Goal: Task Accomplishment & Management: Use online tool/utility

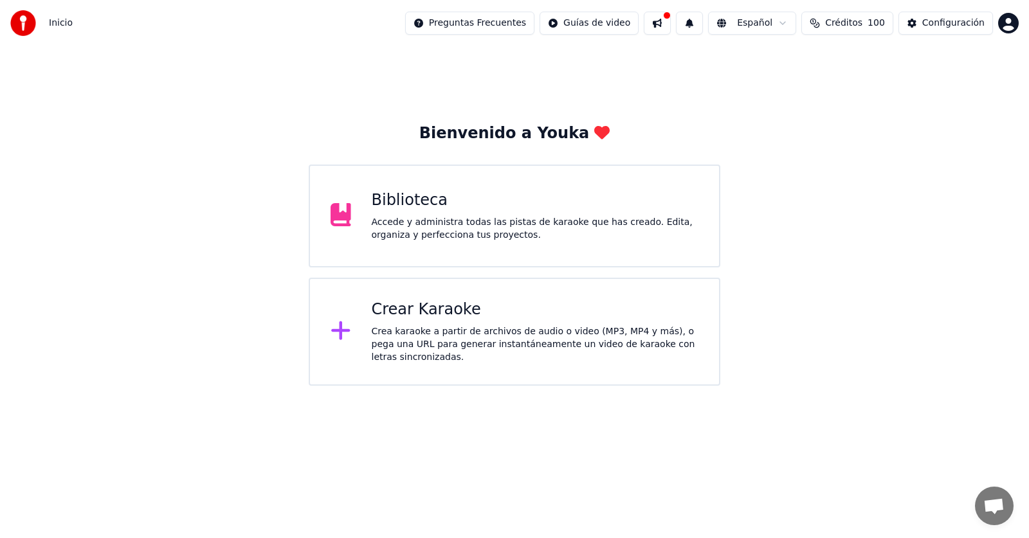
click at [417, 318] on div "Crear Karaoke" at bounding box center [535, 310] width 327 height 21
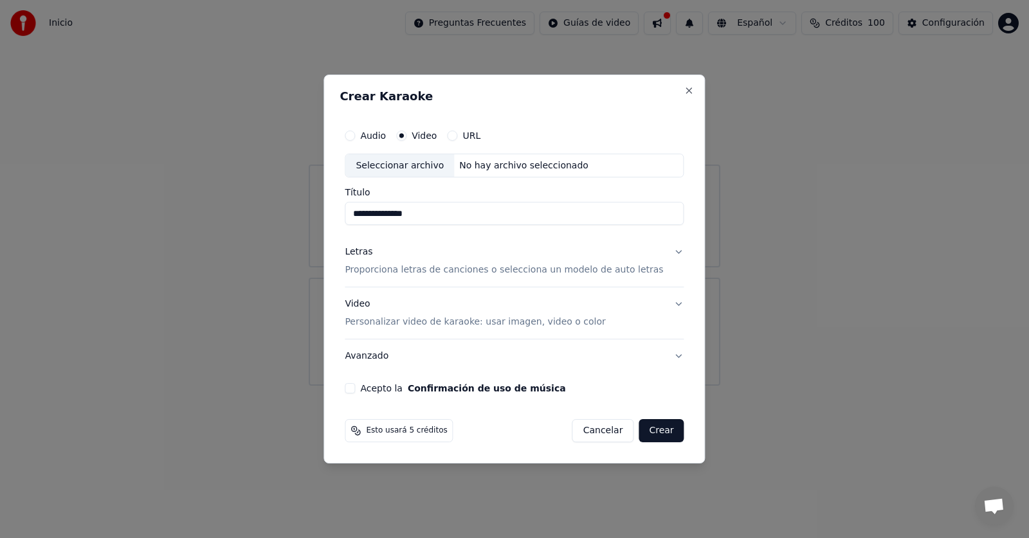
click at [437, 172] on div "Seleccionar archivo" at bounding box center [399, 165] width 109 height 23
type input "**********"
click at [543, 267] on p "Proporciona letras de canciones o selecciona un modelo de auto letras" at bounding box center [504, 270] width 318 height 13
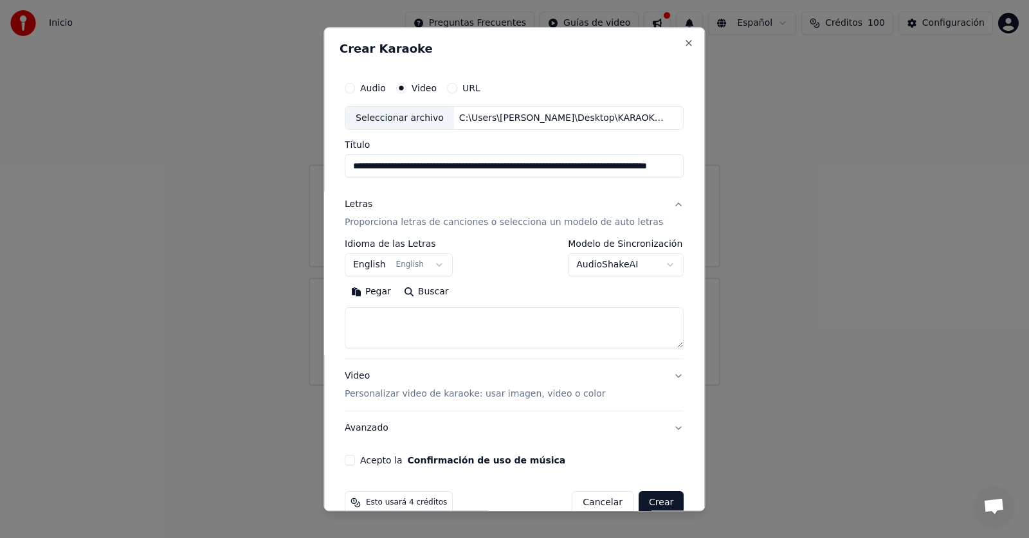
click at [380, 292] on button "Pegar" at bounding box center [371, 292] width 53 height 21
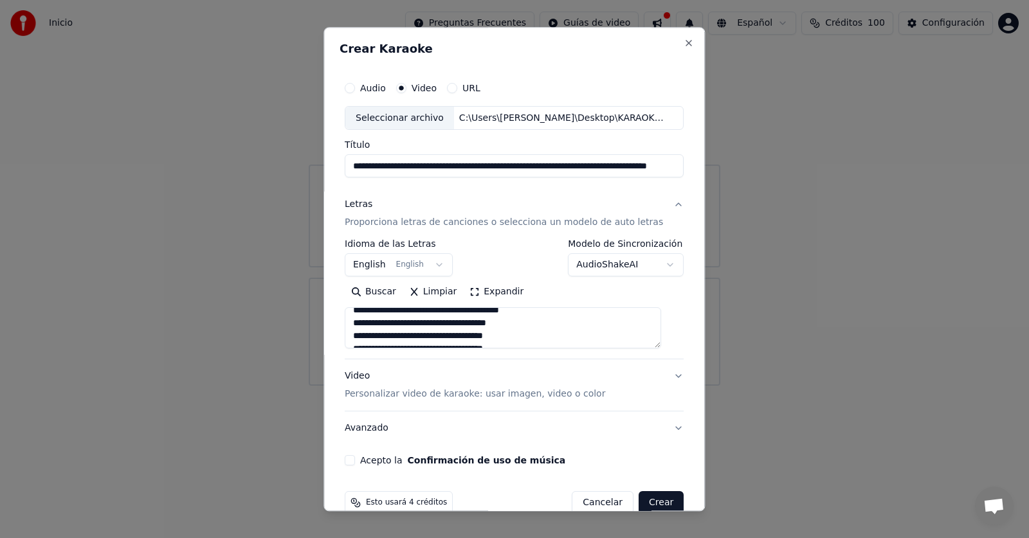
scroll to position [193, 0]
click at [424, 321] on textarea at bounding box center [503, 328] width 316 height 41
click at [436, 346] on textarea at bounding box center [503, 328] width 316 height 41
click at [424, 333] on textarea at bounding box center [503, 328] width 316 height 41
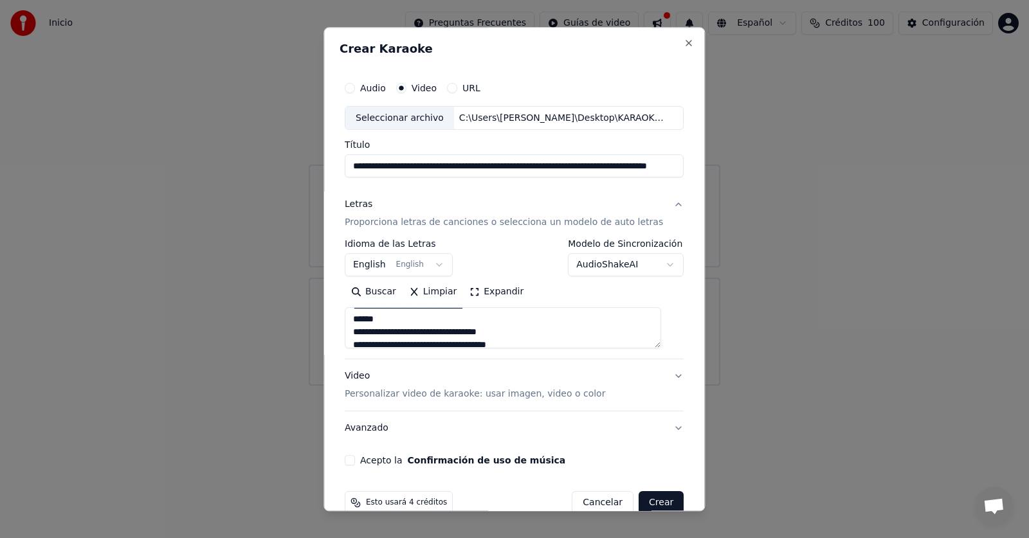
click at [426, 343] on textarea at bounding box center [503, 328] width 316 height 41
click at [424, 316] on textarea at bounding box center [503, 328] width 316 height 41
click at [424, 328] on textarea at bounding box center [503, 328] width 316 height 41
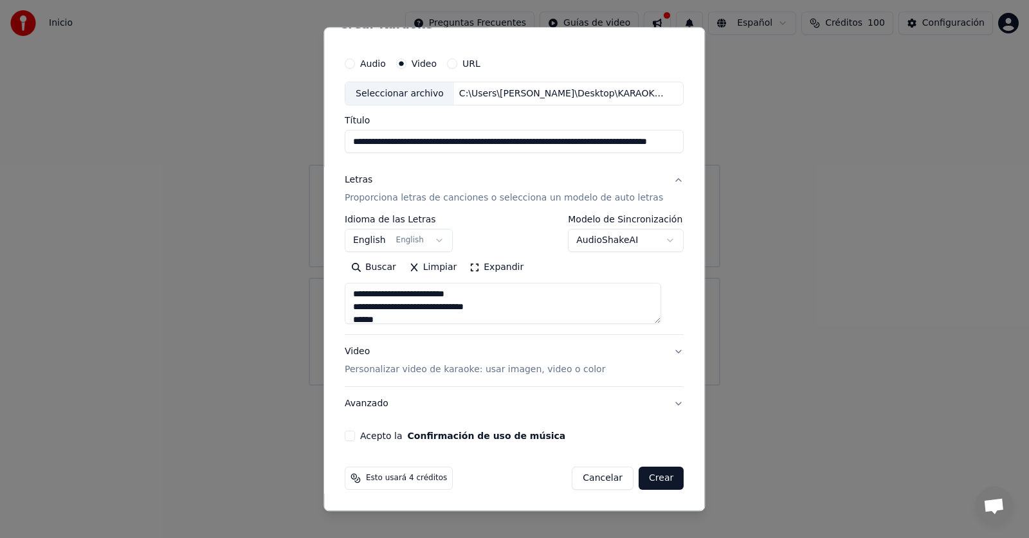
scroll to position [305, 0]
click at [406, 310] on textarea at bounding box center [503, 303] width 316 height 41
click at [411, 304] on textarea at bounding box center [503, 303] width 316 height 41
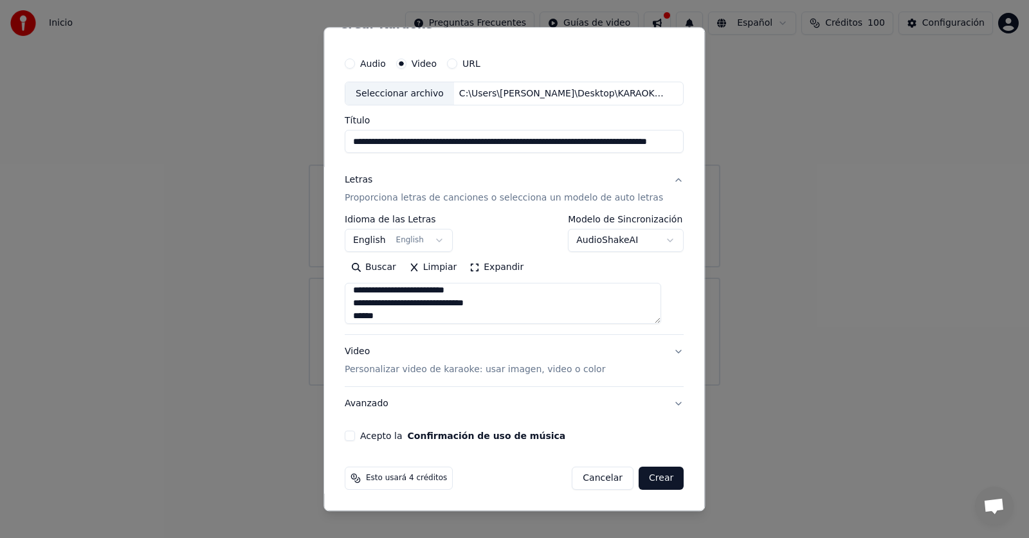
click at [413, 312] on textarea at bounding box center [503, 303] width 316 height 41
click at [424, 317] on textarea at bounding box center [503, 303] width 316 height 41
click at [424, 300] on textarea at bounding box center [503, 303] width 316 height 41
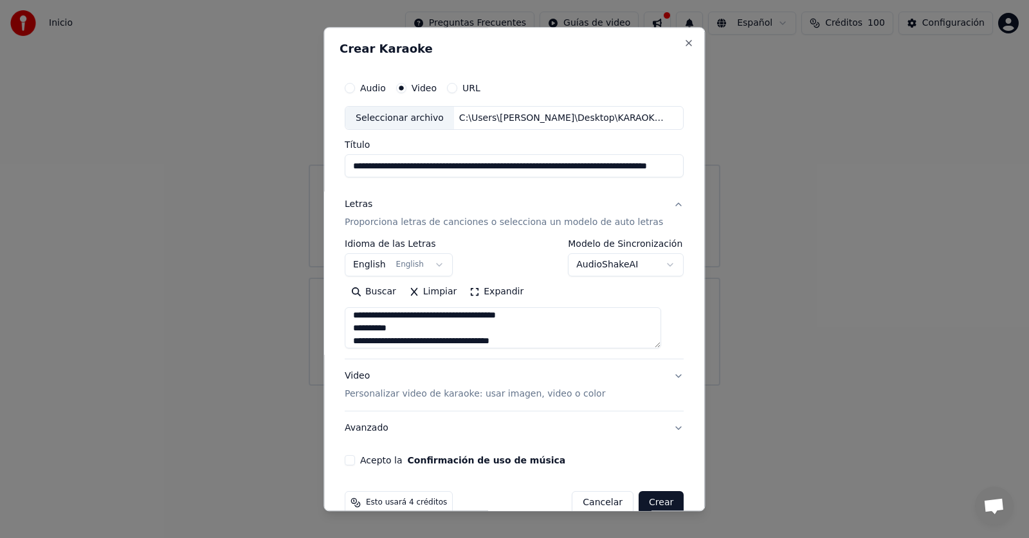
scroll to position [51, 0]
click at [414, 320] on textarea at bounding box center [503, 328] width 316 height 41
click at [452, 329] on textarea at bounding box center [503, 328] width 316 height 41
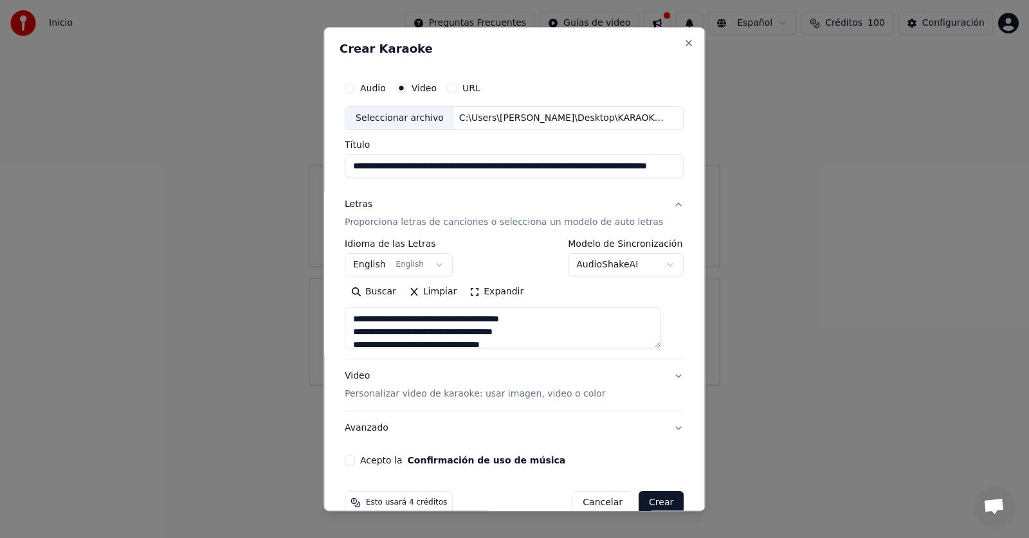
click at [453, 318] on textarea at bounding box center [503, 328] width 316 height 41
drag, startPoint x: 423, startPoint y: 330, endPoint x: 620, endPoint y: 262, distance: 208.4
click at [424, 330] on textarea at bounding box center [503, 328] width 316 height 41
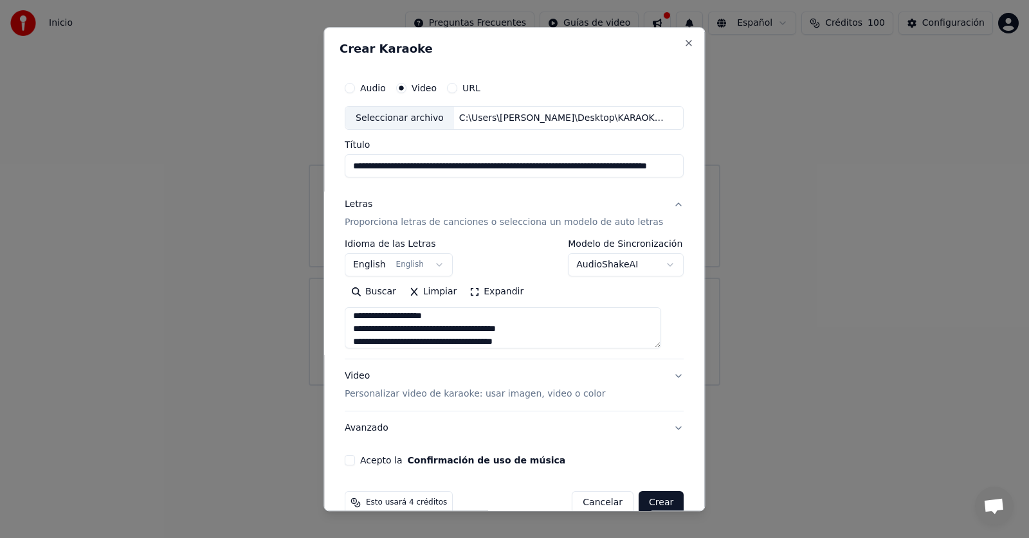
click at [445, 329] on textarea at bounding box center [503, 328] width 316 height 41
drag, startPoint x: 453, startPoint y: 328, endPoint x: 625, endPoint y: 280, distance: 178.9
click at [453, 328] on textarea at bounding box center [503, 328] width 316 height 41
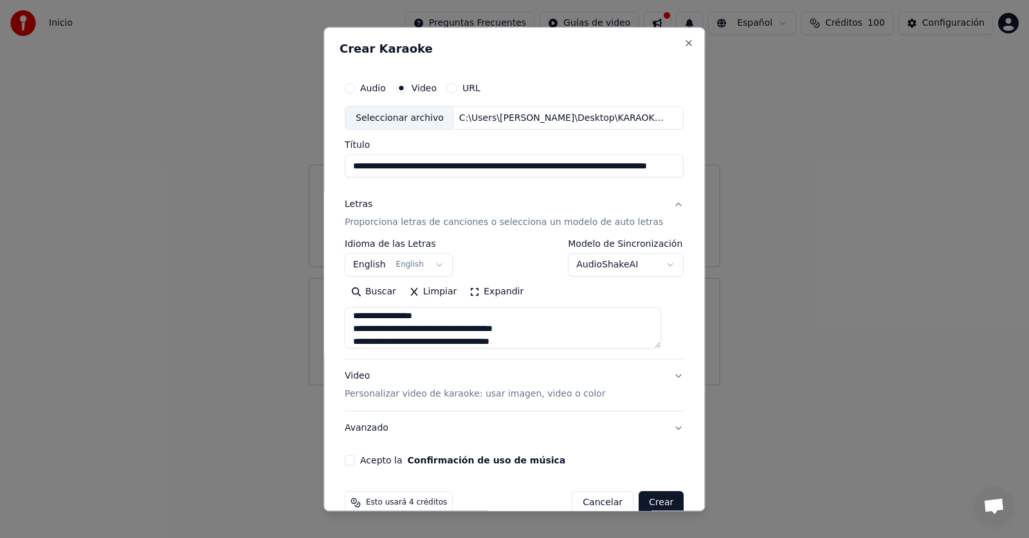
drag, startPoint x: 463, startPoint y: 330, endPoint x: 485, endPoint y: 317, distance: 25.9
click at [463, 329] on textarea at bounding box center [503, 328] width 316 height 41
click at [402, 328] on textarea at bounding box center [503, 328] width 316 height 41
click at [429, 330] on textarea at bounding box center [503, 328] width 316 height 41
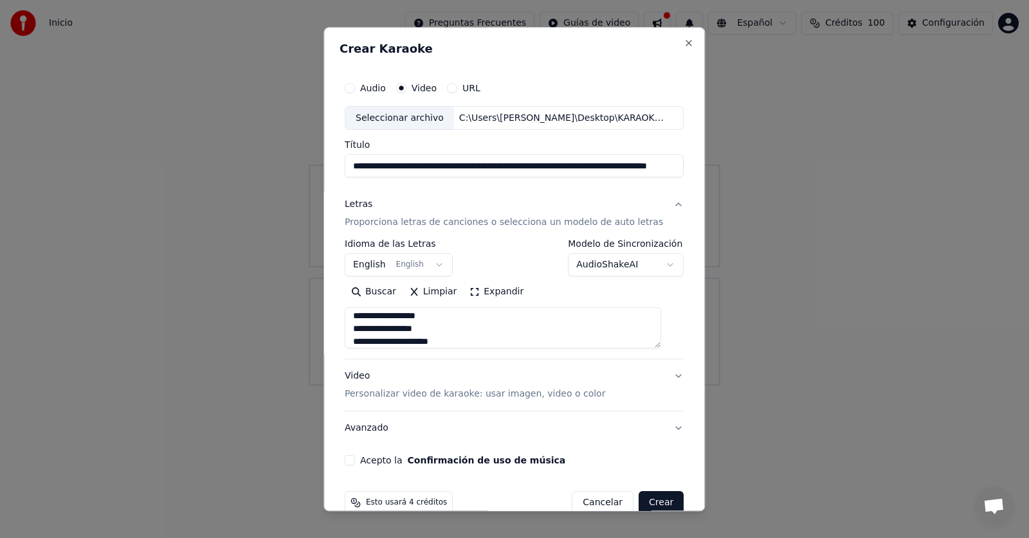
scroll to position [170, 0]
click at [445, 340] on textarea at bounding box center [503, 328] width 316 height 41
click at [424, 330] on textarea at bounding box center [503, 328] width 316 height 41
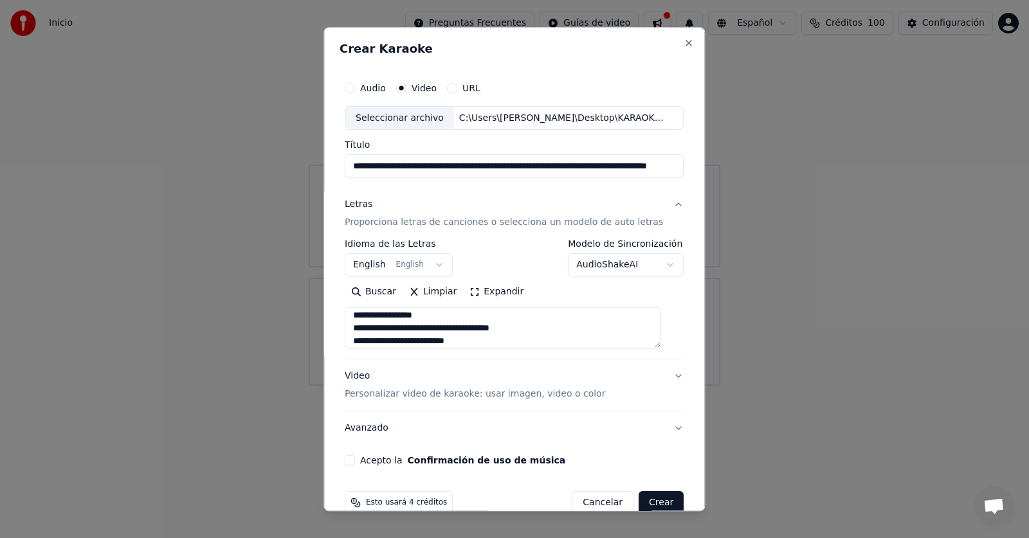
click at [429, 323] on textarea at bounding box center [503, 328] width 316 height 41
click at [423, 327] on textarea at bounding box center [503, 328] width 316 height 41
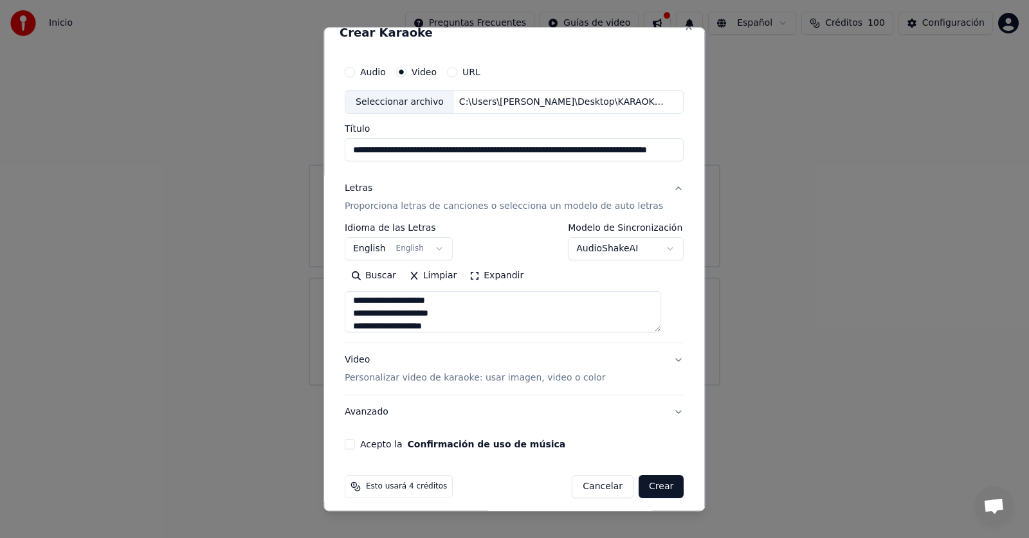
scroll to position [24, 0]
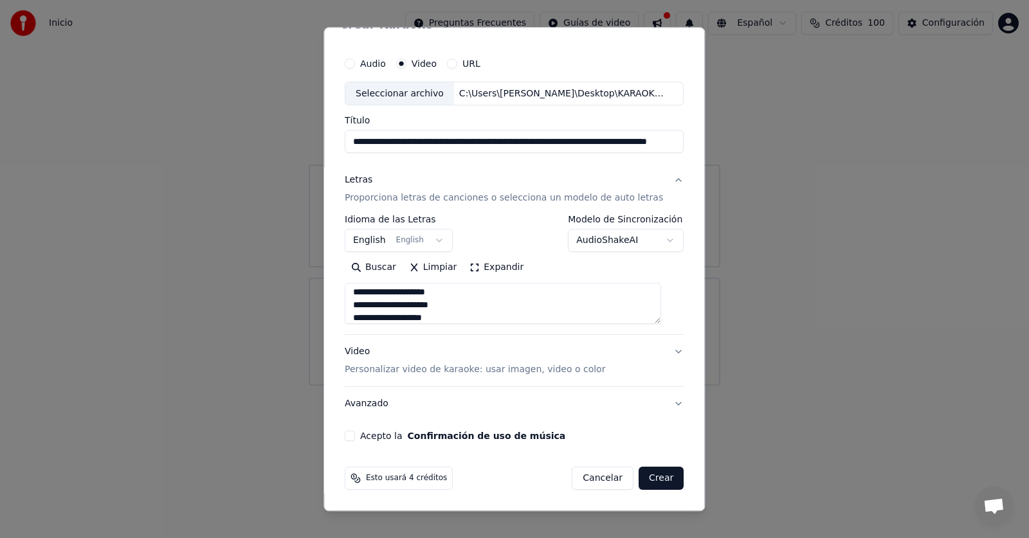
type textarea "**********"
click at [352, 436] on button "Acepto la Confirmación de uso de música" at bounding box center [350, 436] width 10 height 10
drag, startPoint x: 646, startPoint y: 475, endPoint x: 621, endPoint y: 380, distance: 98.4
click at [621, 380] on form "**********" at bounding box center [513, 271] width 349 height 450
click at [367, 235] on button "English English" at bounding box center [399, 240] width 108 height 23
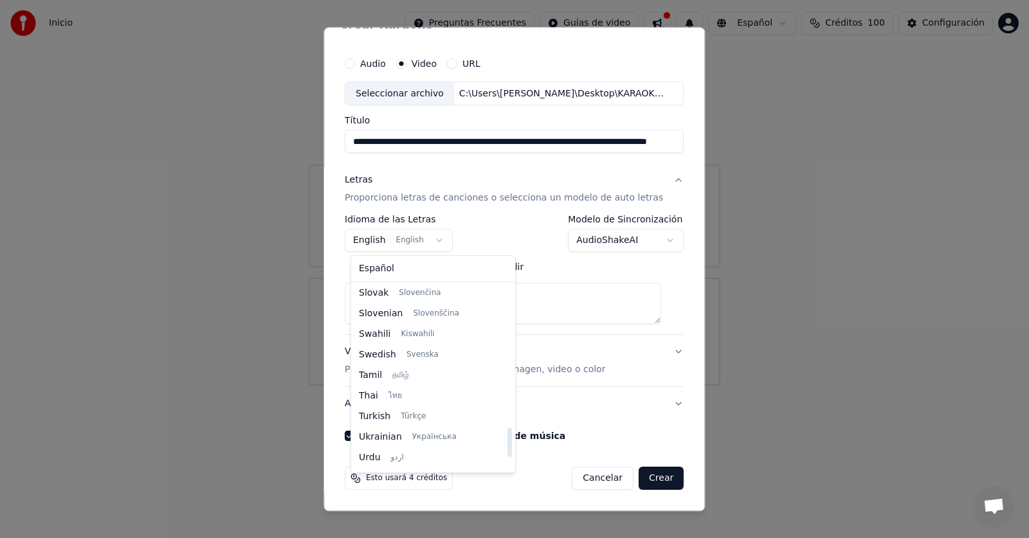
scroll to position [964, 0]
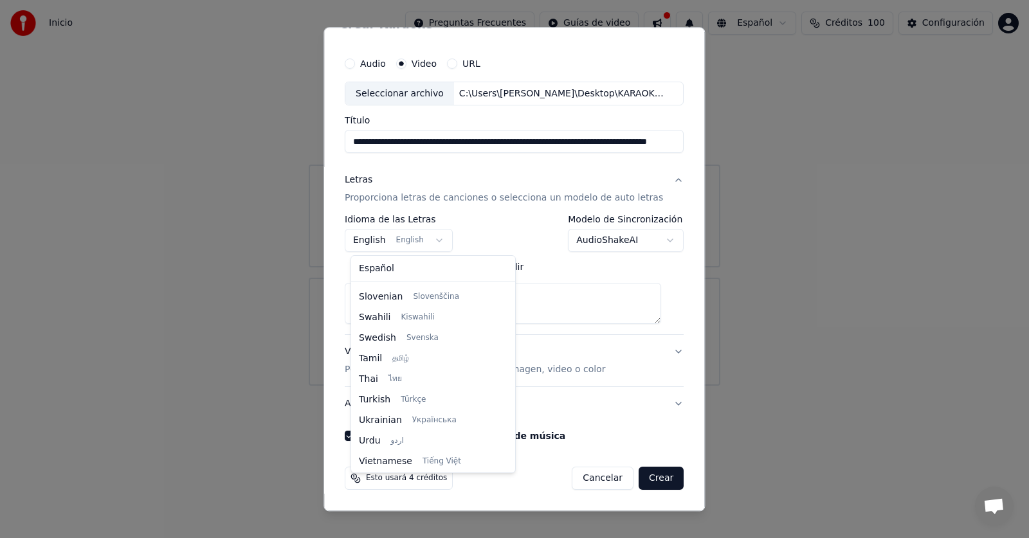
click at [454, 213] on body "**********" at bounding box center [514, 193] width 1029 height 386
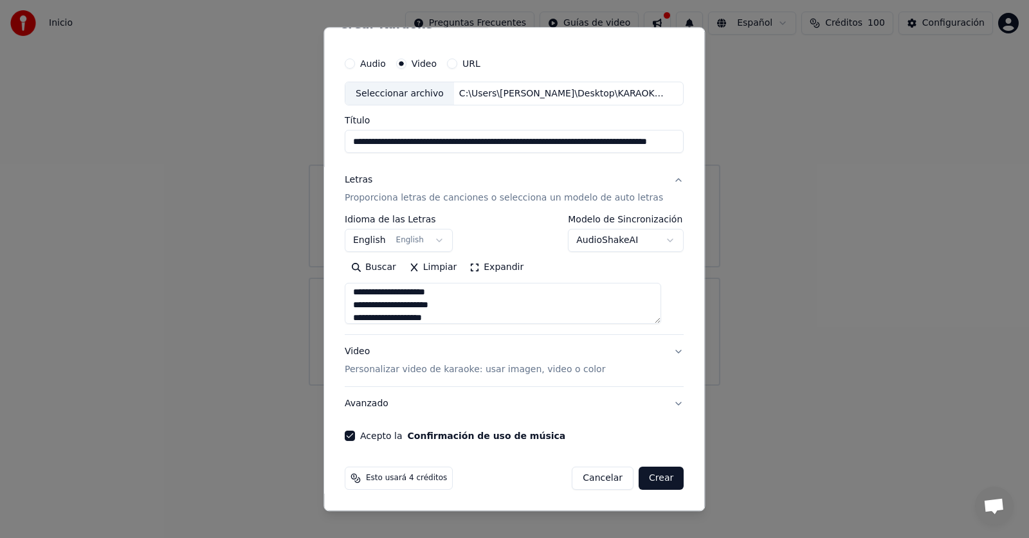
click at [490, 368] on p "Personalizar video de karaoke: usar imagen, video o color" at bounding box center [475, 370] width 260 height 13
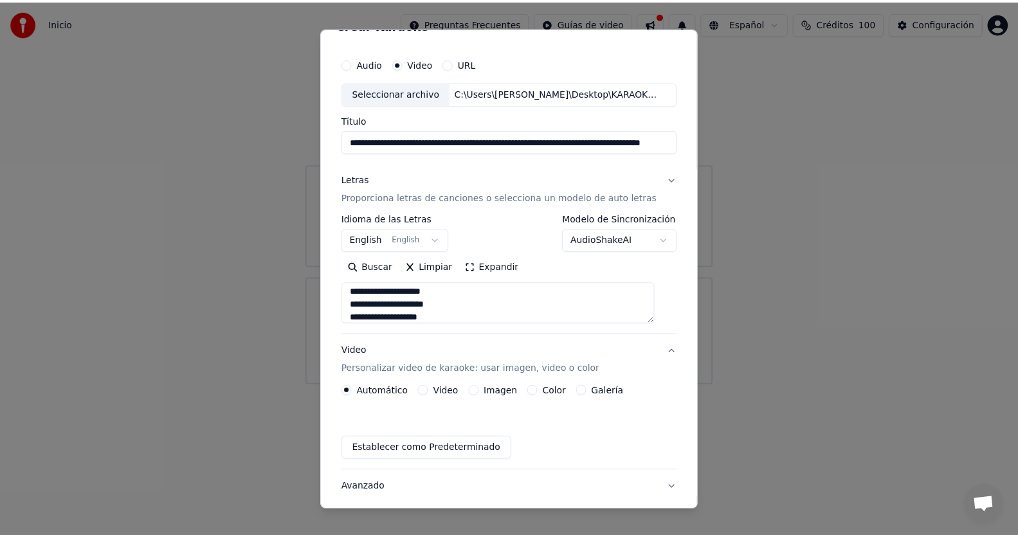
scroll to position [0, 0]
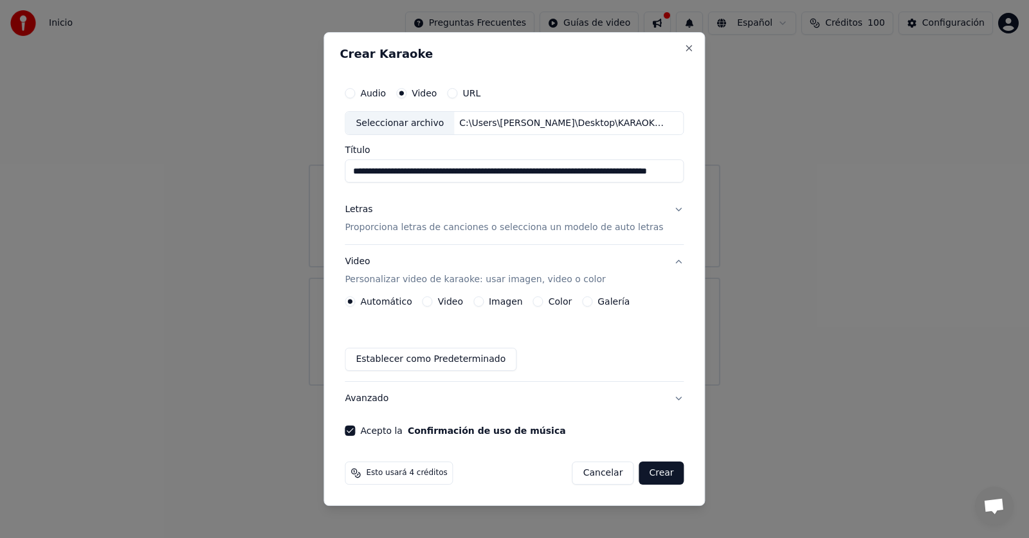
click at [640, 474] on button "Crear" at bounding box center [660, 473] width 45 height 23
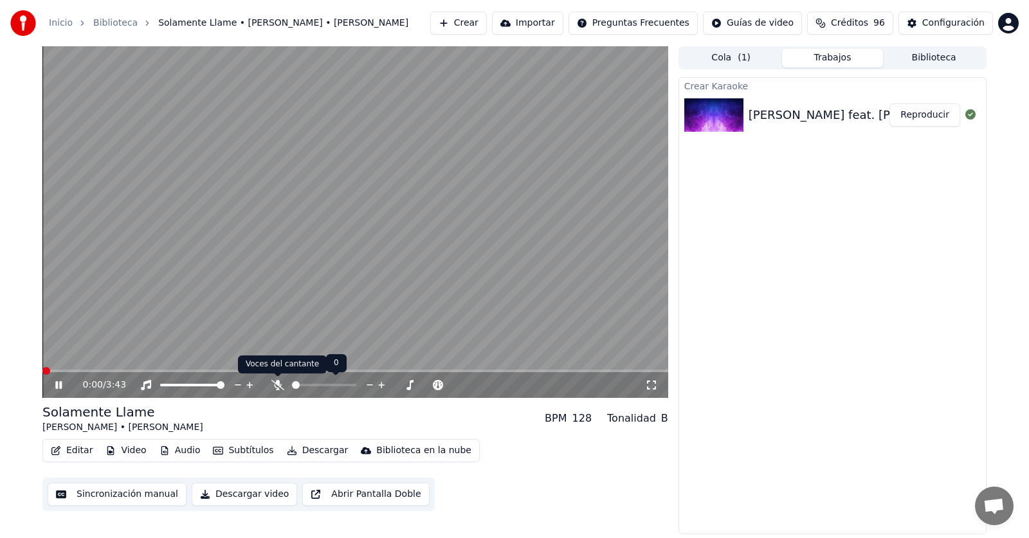
click at [273, 388] on icon at bounding box center [277, 385] width 13 height 10
click at [279, 388] on icon at bounding box center [277, 385] width 7 height 10
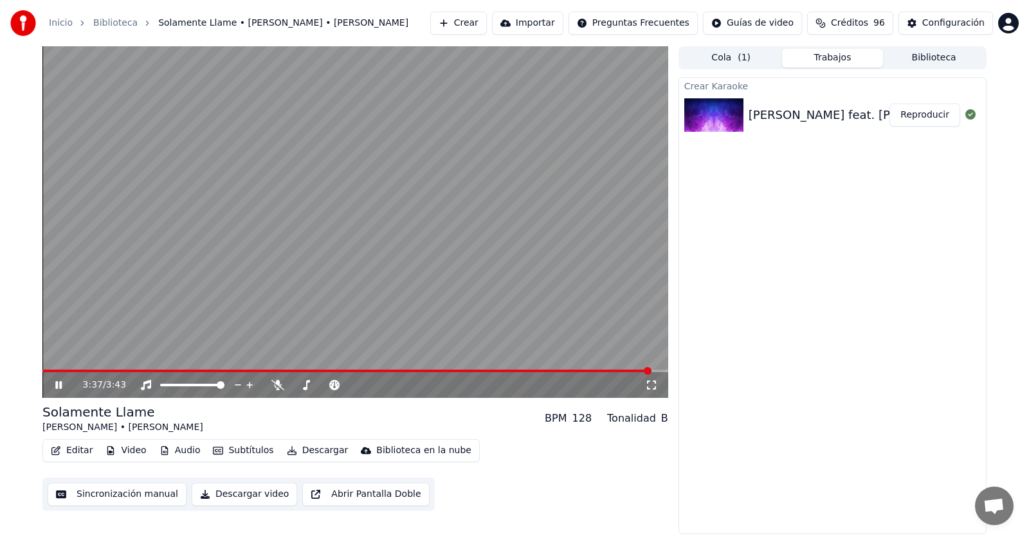
click at [77, 447] on button "Editar" at bounding box center [72, 451] width 52 height 18
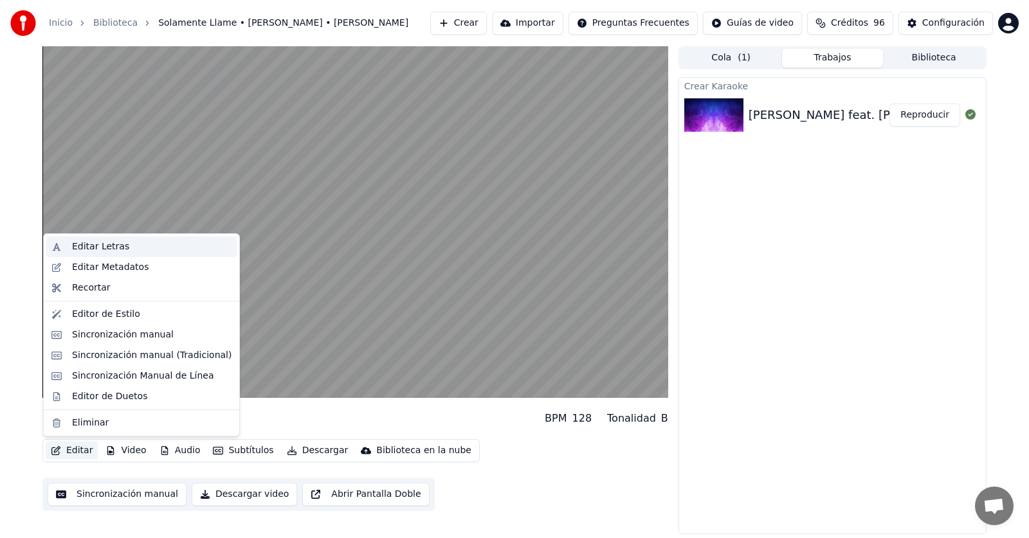
click at [101, 249] on div "Editar Letras" at bounding box center [100, 246] width 57 height 13
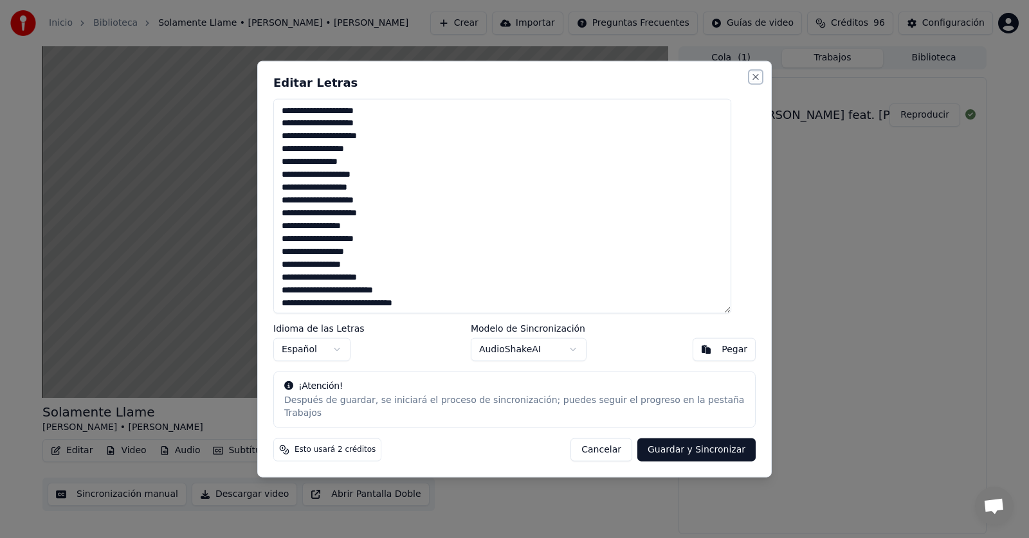
click at [750, 80] on button "Close" at bounding box center [755, 76] width 10 height 10
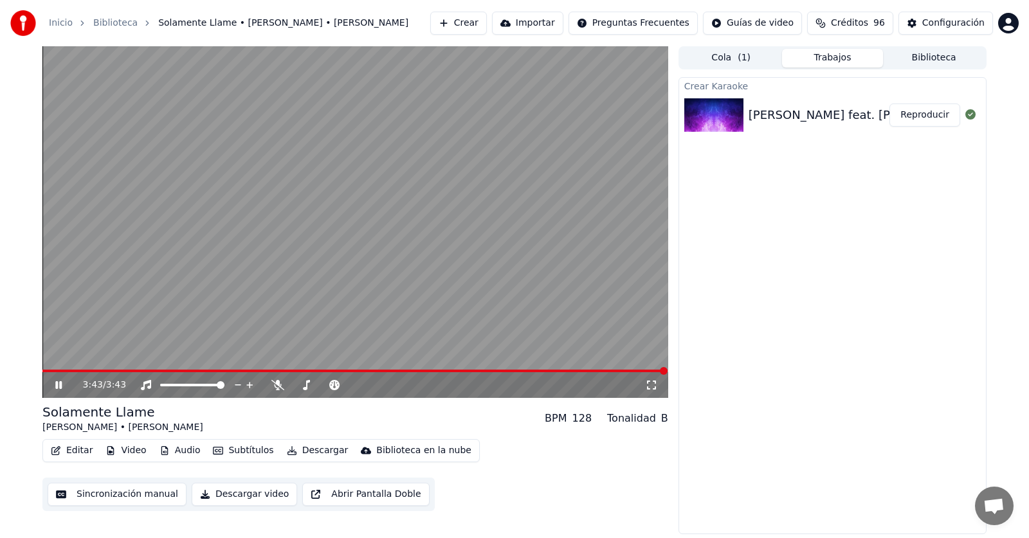
click at [78, 453] on button "Editar" at bounding box center [72, 451] width 52 height 18
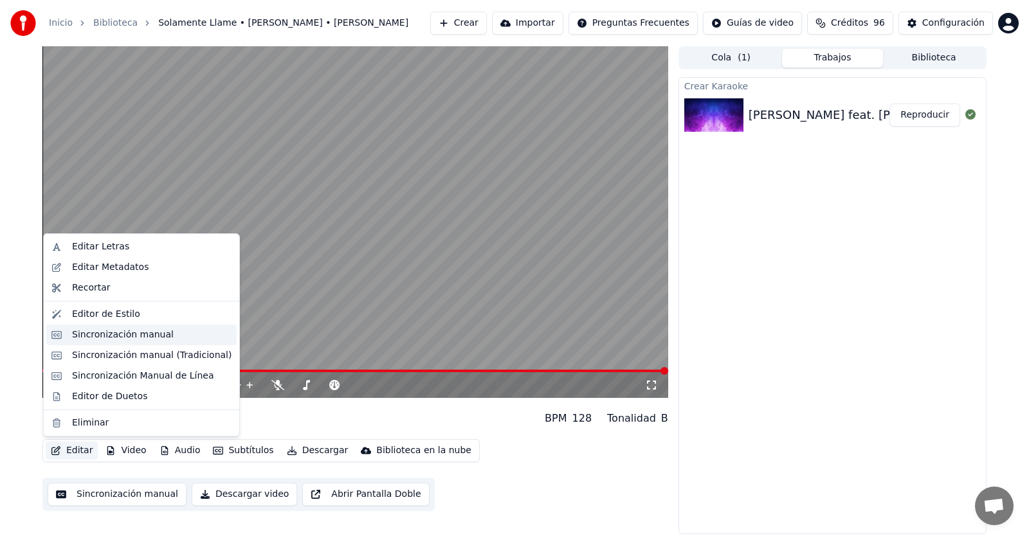
click at [118, 334] on div "Sincronización manual" at bounding box center [123, 334] width 102 height 13
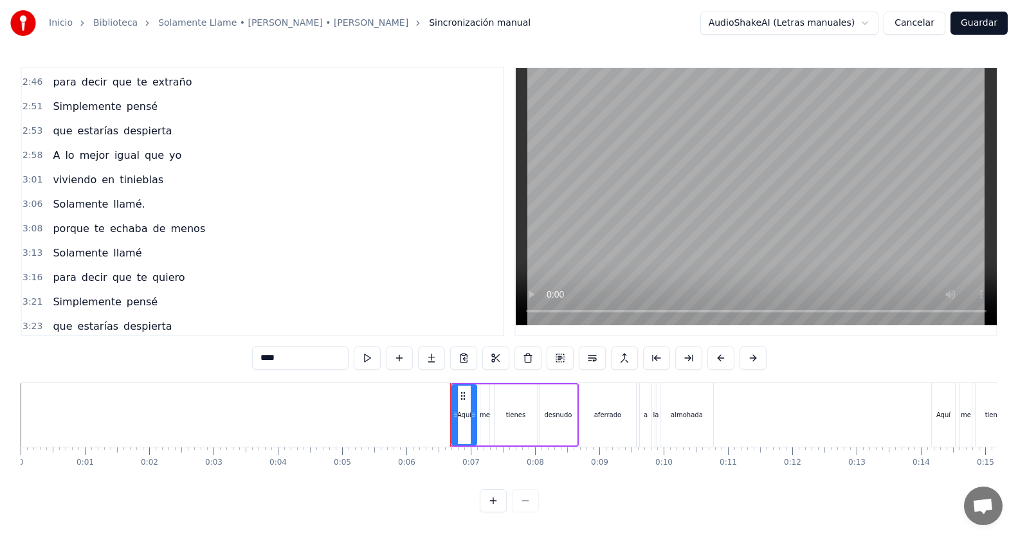
scroll to position [1077, 0]
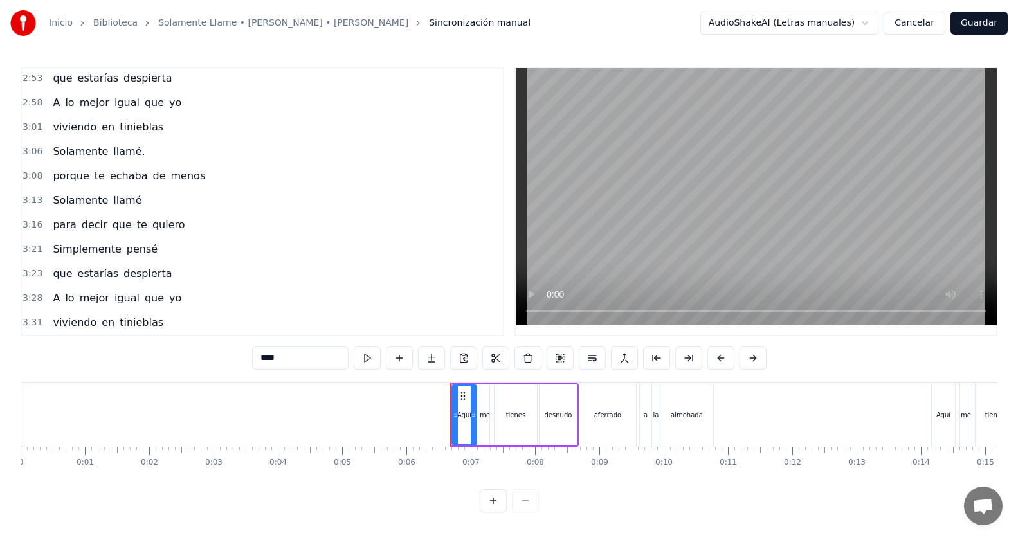
click at [925, 21] on button "Cancelar" at bounding box center [914, 23] width 62 height 23
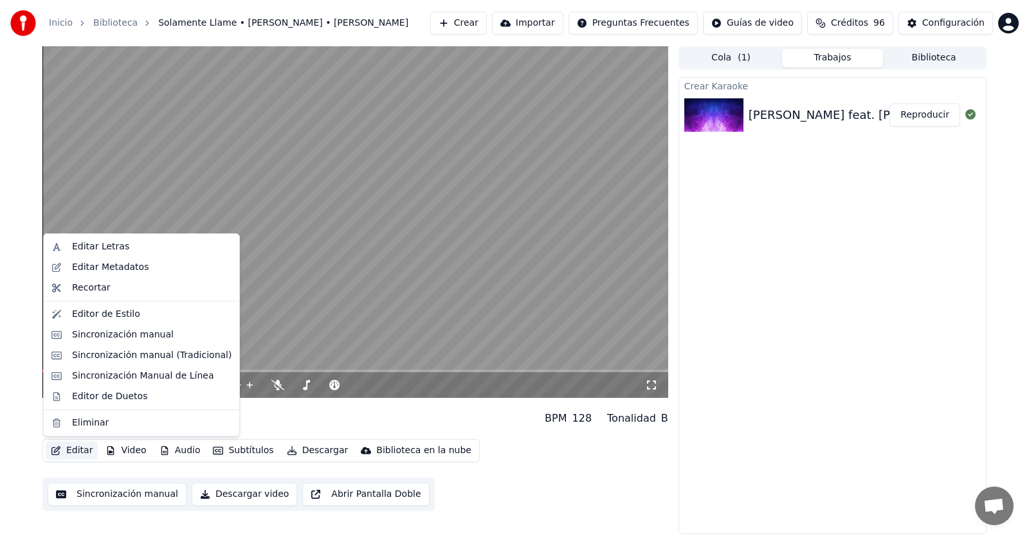
click at [64, 450] on button "Editar" at bounding box center [72, 451] width 52 height 18
click at [90, 399] on div "Editor de Duetos" at bounding box center [109, 396] width 75 height 13
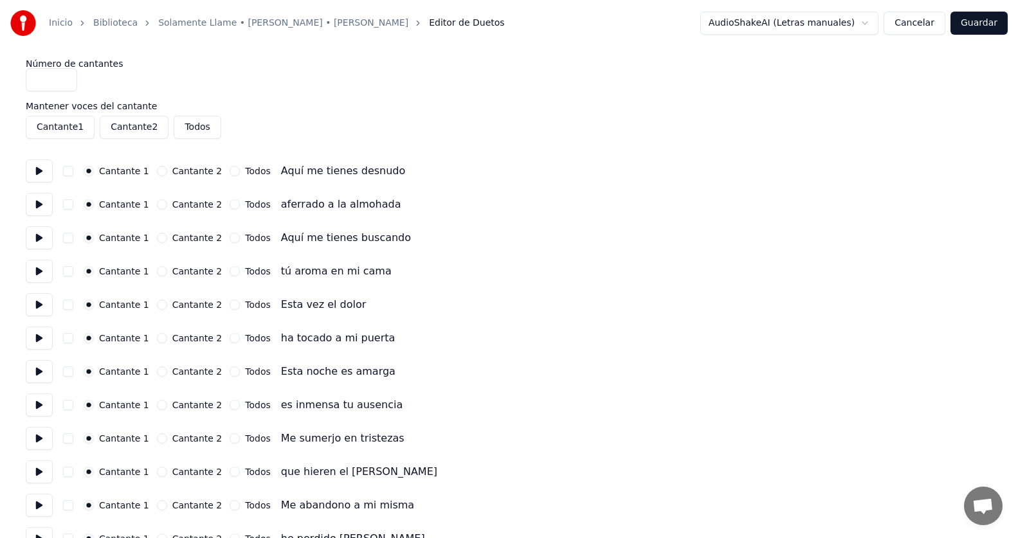
click at [41, 165] on button at bounding box center [39, 170] width 27 height 23
click at [35, 202] on button at bounding box center [39, 204] width 27 height 23
click at [157, 238] on button "Cantante 2" at bounding box center [162, 238] width 10 height 10
click at [157, 270] on button "Cantante 2" at bounding box center [162, 271] width 10 height 10
click at [30, 236] on button at bounding box center [39, 237] width 27 height 23
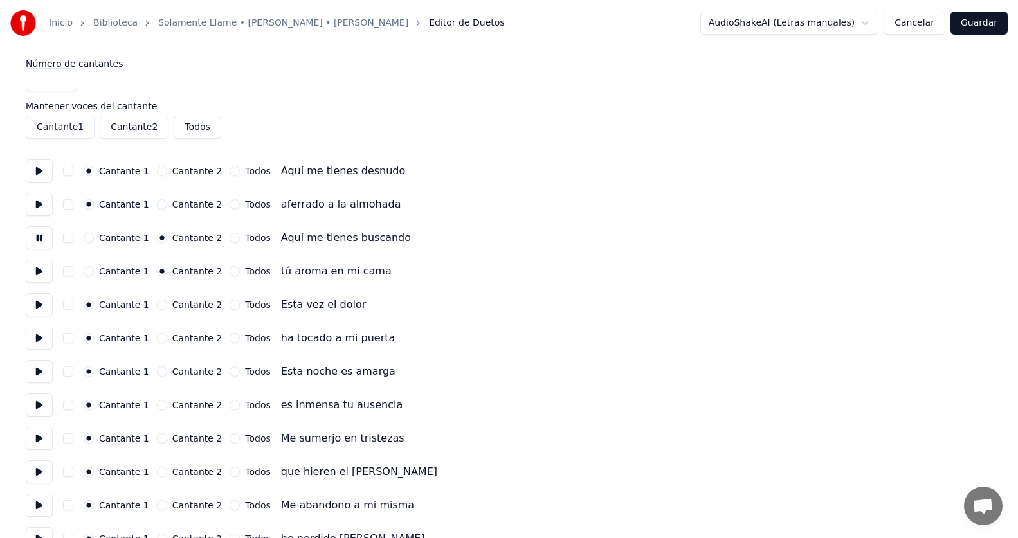
click at [42, 267] on button at bounding box center [39, 271] width 27 height 23
click at [45, 302] on button at bounding box center [39, 304] width 27 height 23
click at [46, 336] on button at bounding box center [39, 338] width 27 height 23
click at [43, 372] on button at bounding box center [39, 371] width 27 height 23
click at [157, 370] on button "Cantante 2" at bounding box center [162, 371] width 10 height 10
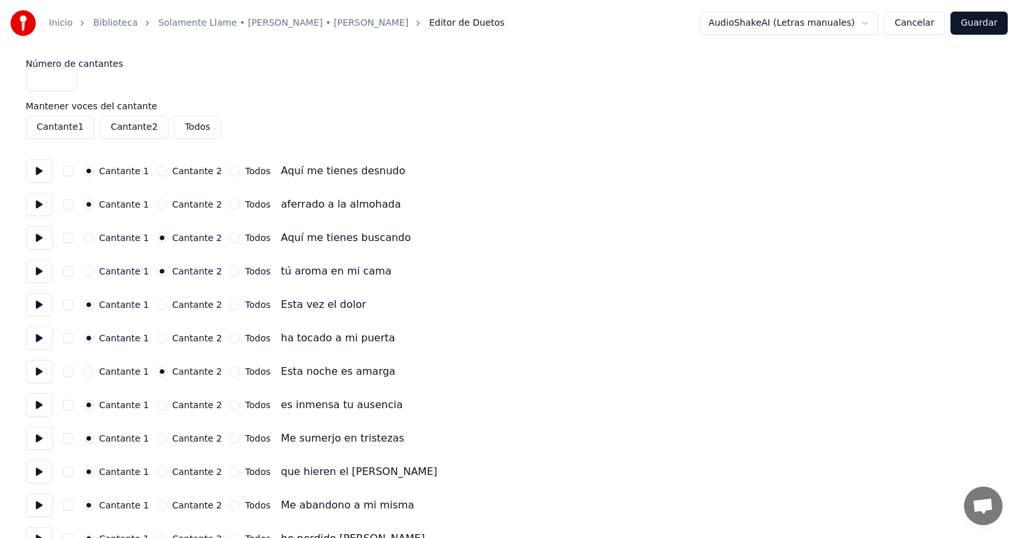
click at [157, 400] on button "Cantante 2" at bounding box center [162, 405] width 10 height 10
click at [42, 442] on button at bounding box center [39, 438] width 27 height 23
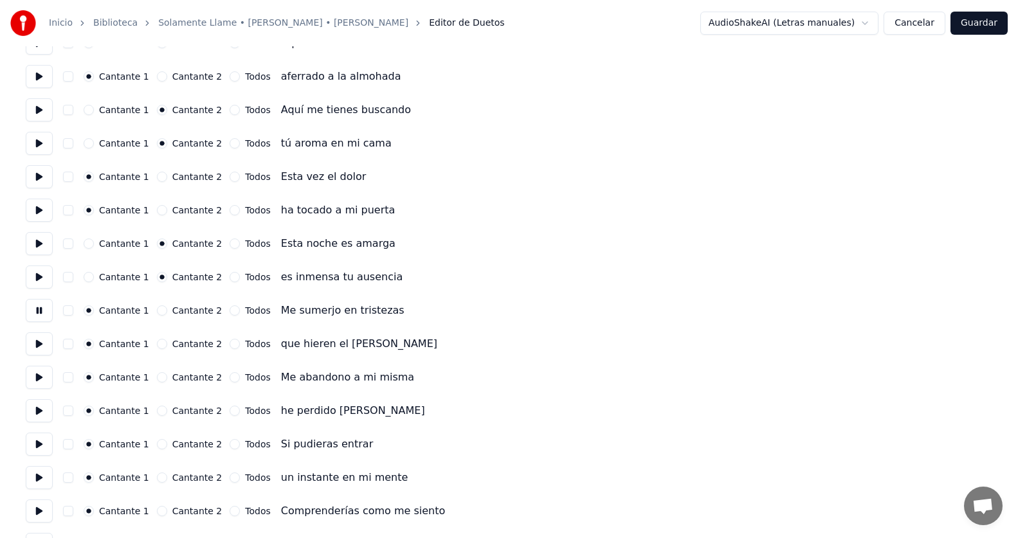
scroll to position [129, 0]
click at [36, 344] on button at bounding box center [39, 343] width 27 height 23
click at [40, 377] on button at bounding box center [39, 376] width 27 height 23
click at [158, 373] on button "Cantante 2" at bounding box center [162, 377] width 10 height 10
click at [157, 405] on button "Cantante 2" at bounding box center [162, 410] width 10 height 10
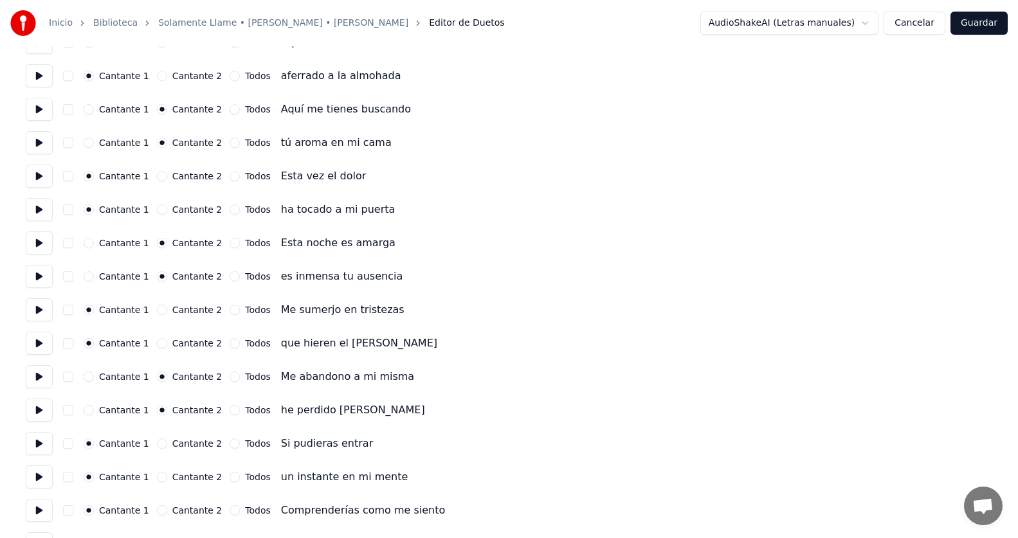
click at [33, 411] on button at bounding box center [39, 410] width 27 height 23
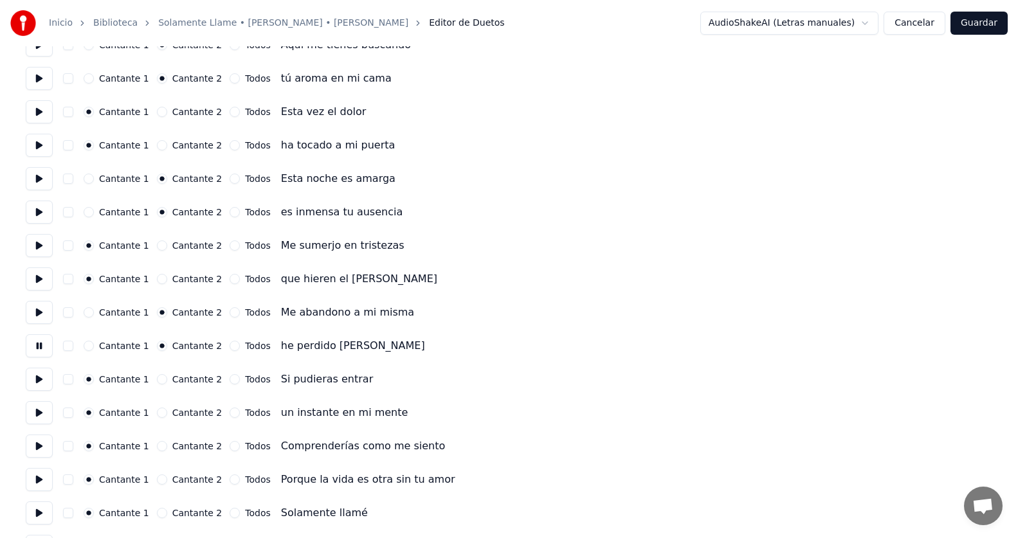
click at [38, 380] on button at bounding box center [39, 379] width 27 height 23
click at [40, 411] on button at bounding box center [39, 412] width 27 height 23
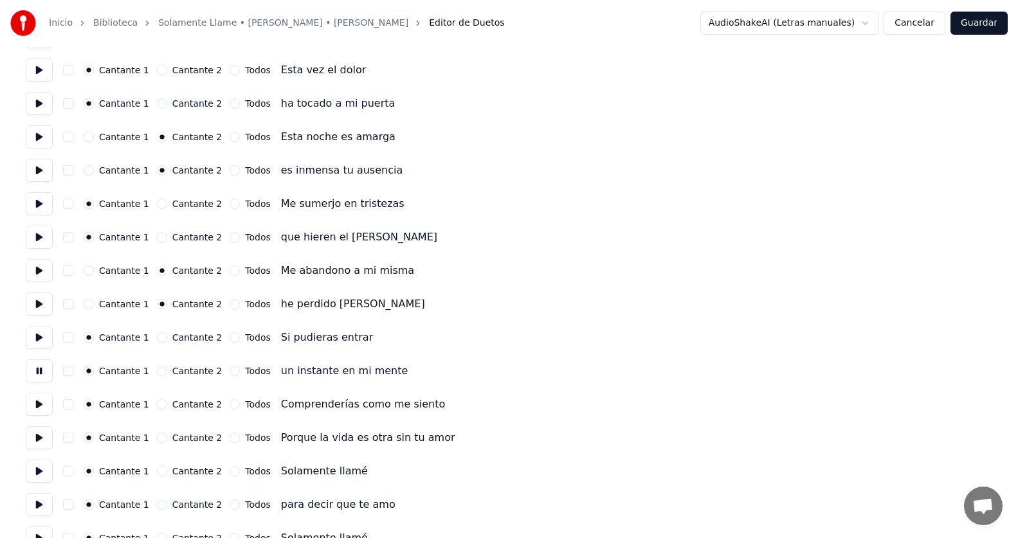
scroll to position [257, 0]
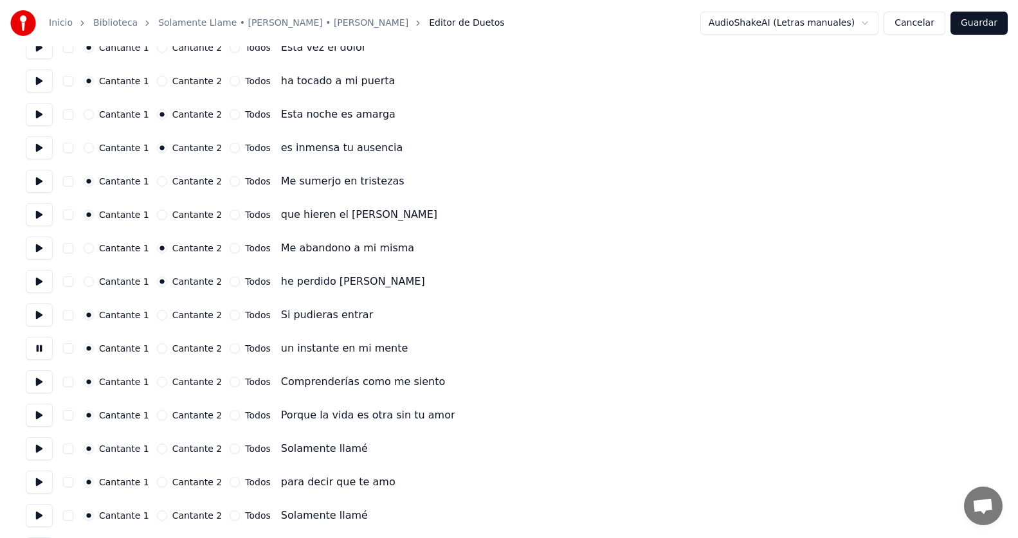
click at [46, 381] on button at bounding box center [39, 381] width 27 height 23
click at [159, 380] on button "Cantante 2" at bounding box center [162, 382] width 10 height 10
click at [157, 411] on button "Cantante 2" at bounding box center [162, 415] width 10 height 10
click at [48, 411] on button at bounding box center [39, 415] width 27 height 23
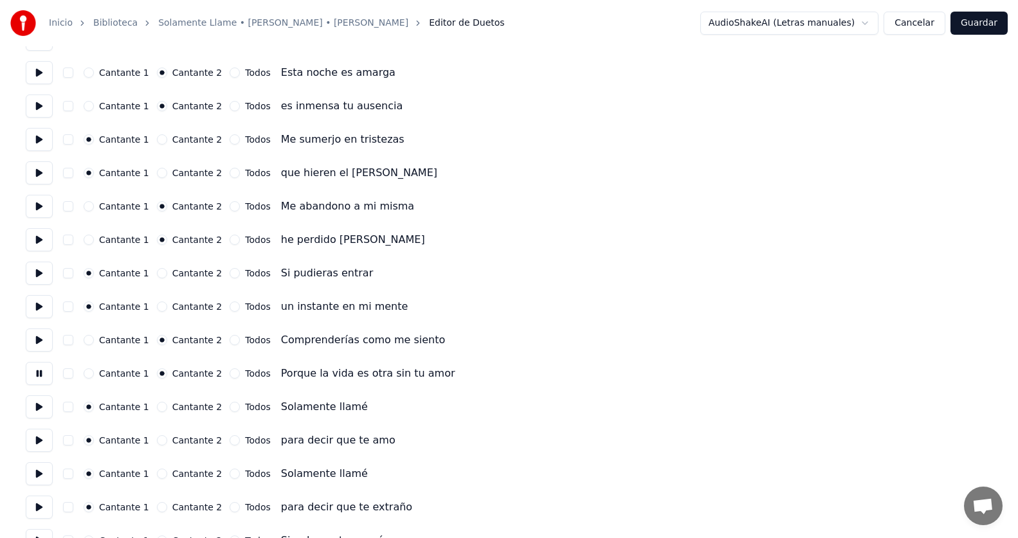
scroll to position [321, 0]
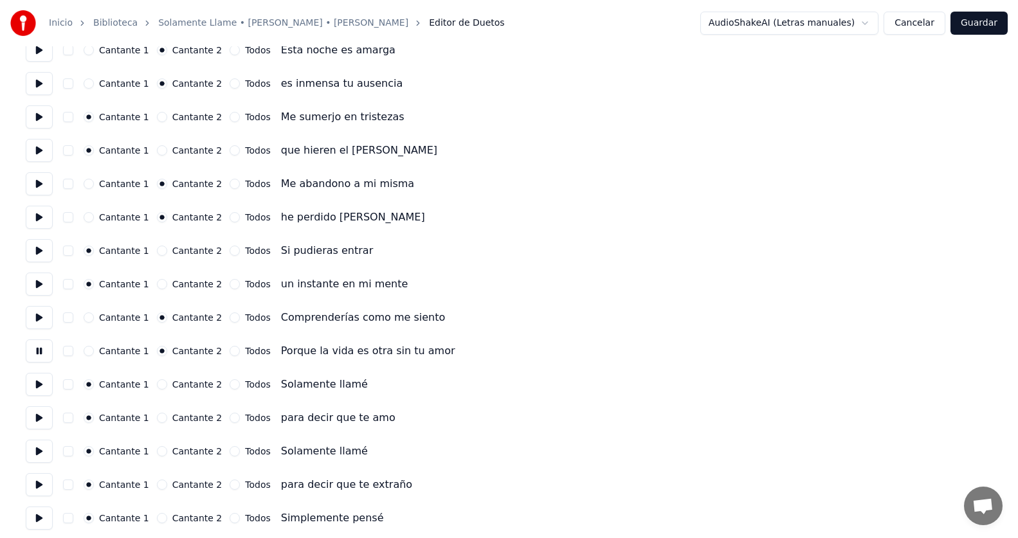
click at [42, 388] on button at bounding box center [39, 384] width 27 height 23
click at [44, 417] on button at bounding box center [39, 417] width 27 height 23
click at [45, 445] on button at bounding box center [39, 451] width 27 height 23
click at [159, 451] on button "Cantante 2" at bounding box center [162, 451] width 10 height 10
click at [157, 481] on button "Cantante 2" at bounding box center [162, 485] width 10 height 10
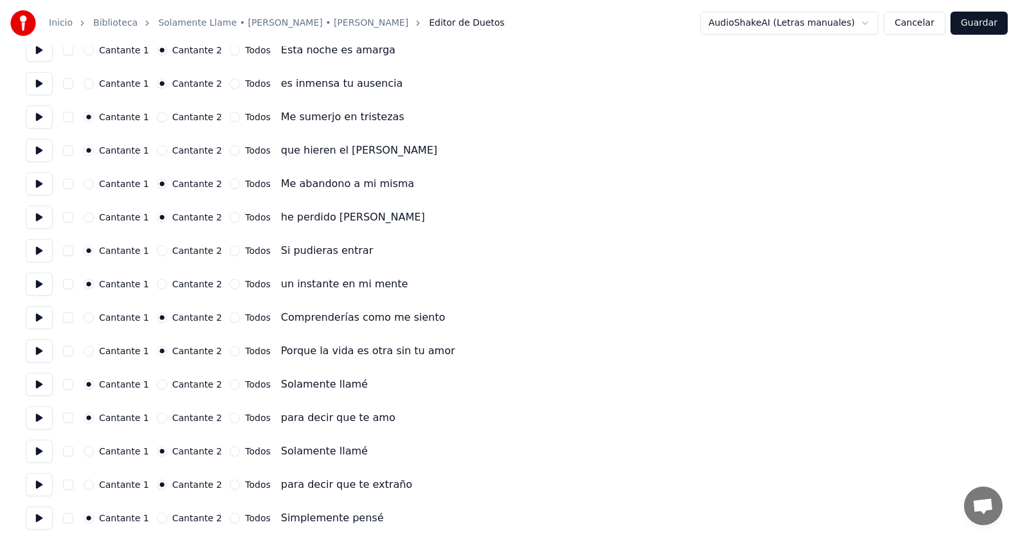
click at [35, 481] on button at bounding box center [39, 484] width 27 height 23
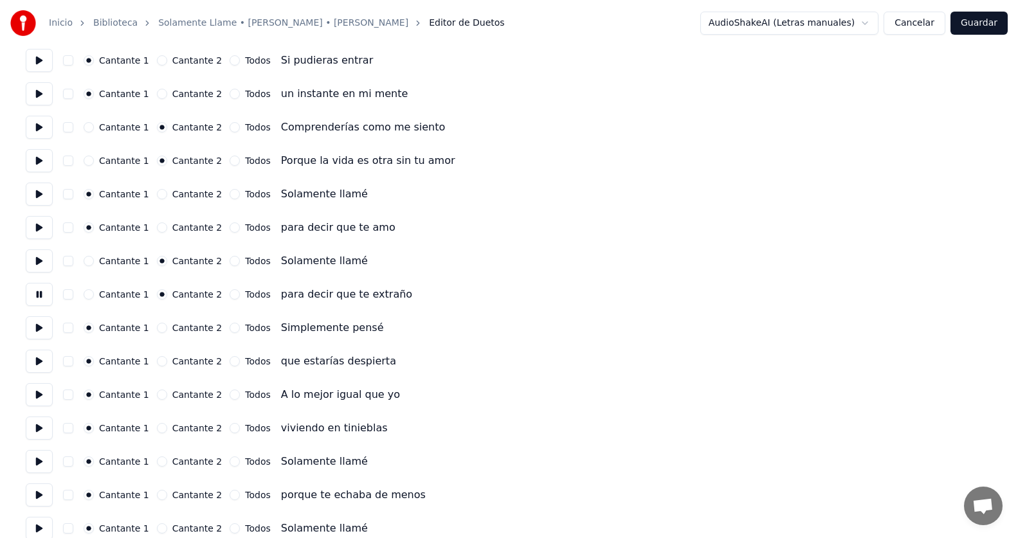
scroll to position [514, 0]
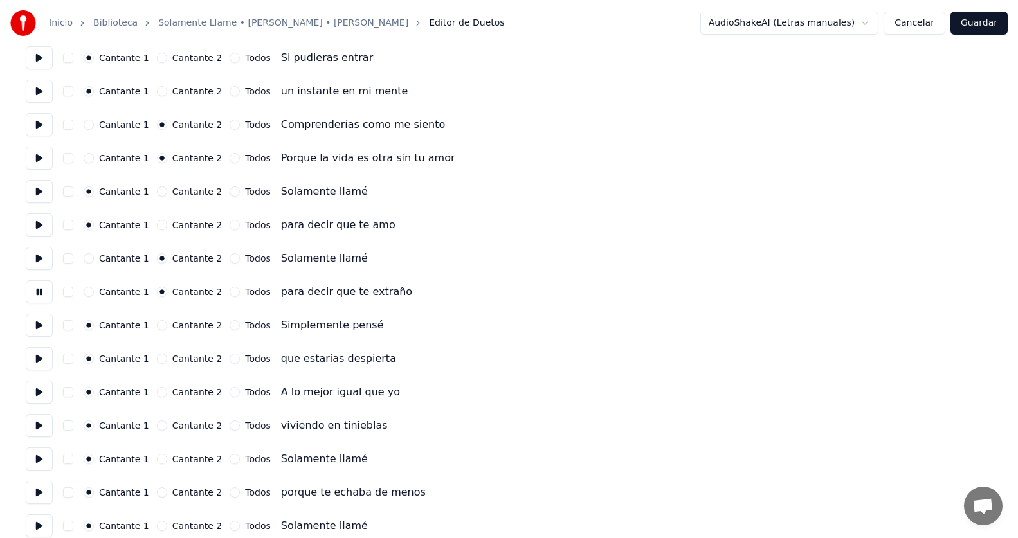
click at [46, 323] on button at bounding box center [39, 325] width 27 height 23
click at [42, 354] on button at bounding box center [39, 358] width 27 height 23
click at [40, 391] on button at bounding box center [39, 392] width 27 height 23
click at [157, 393] on button "Cantante 2" at bounding box center [162, 392] width 10 height 10
click at [157, 423] on button "Cantante 2" at bounding box center [162, 425] width 10 height 10
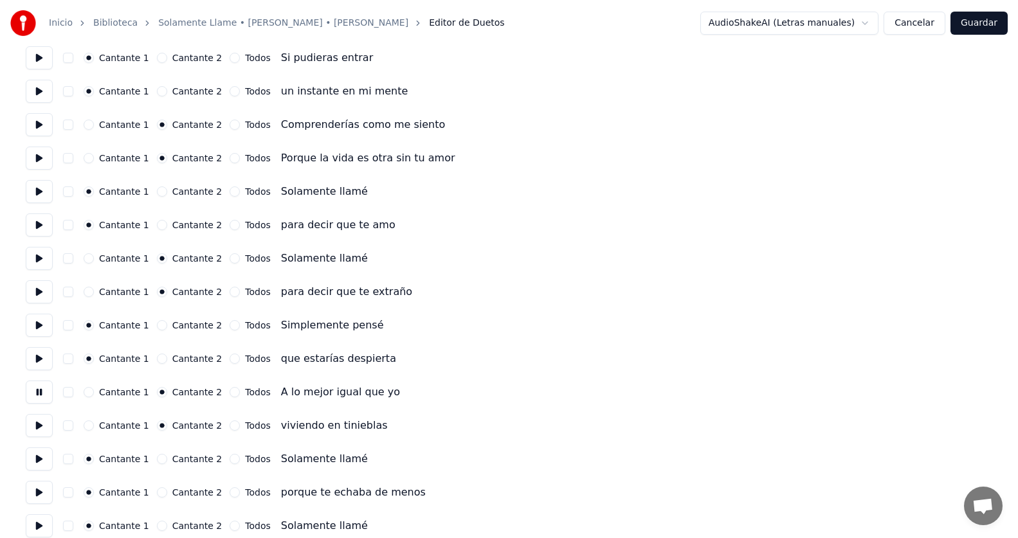
click at [35, 421] on button at bounding box center [39, 425] width 27 height 23
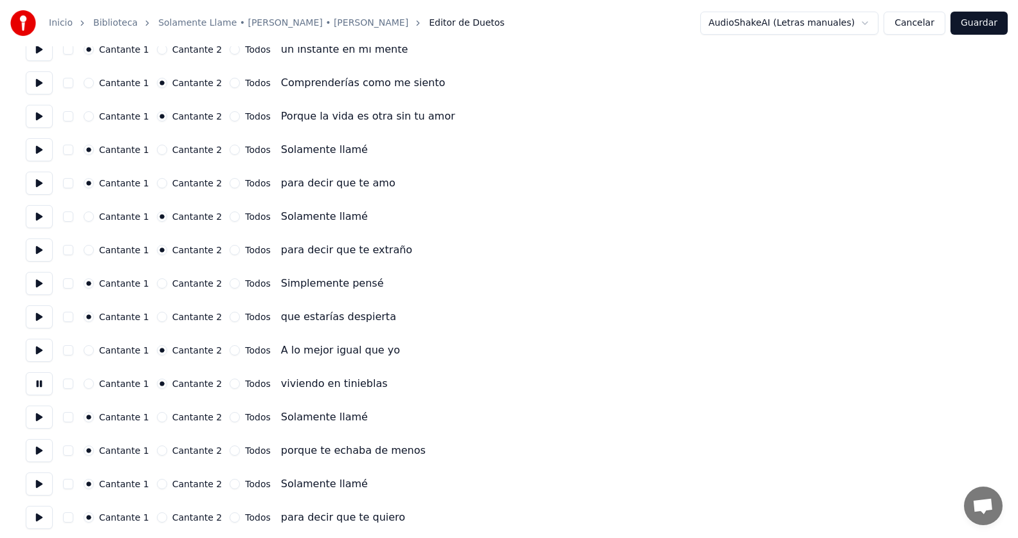
scroll to position [579, 0]
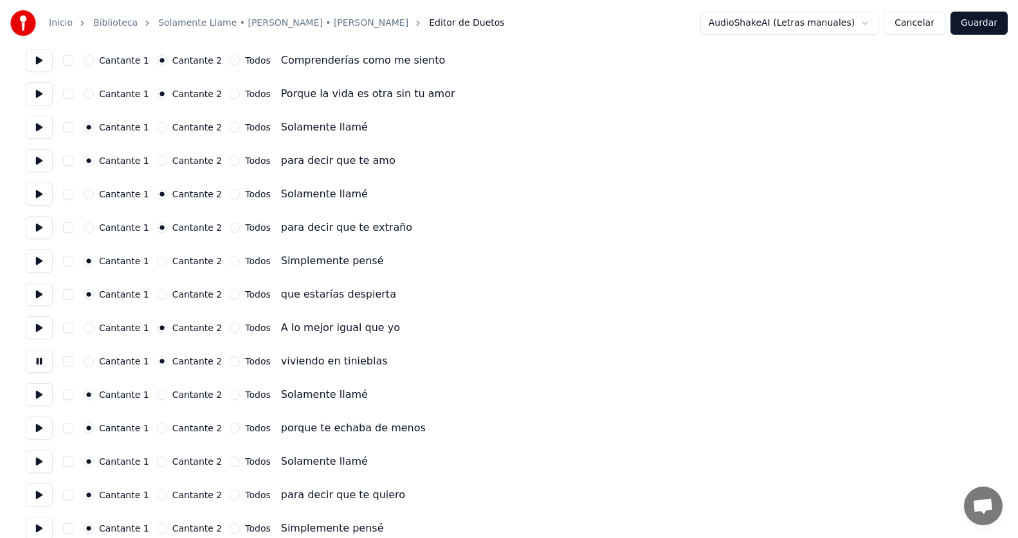
click at [43, 393] on button at bounding box center [39, 394] width 27 height 23
click at [40, 426] on button at bounding box center [39, 428] width 27 height 23
click at [40, 458] on button at bounding box center [39, 461] width 27 height 23
click at [157, 463] on button "Cantante 2" at bounding box center [162, 461] width 10 height 10
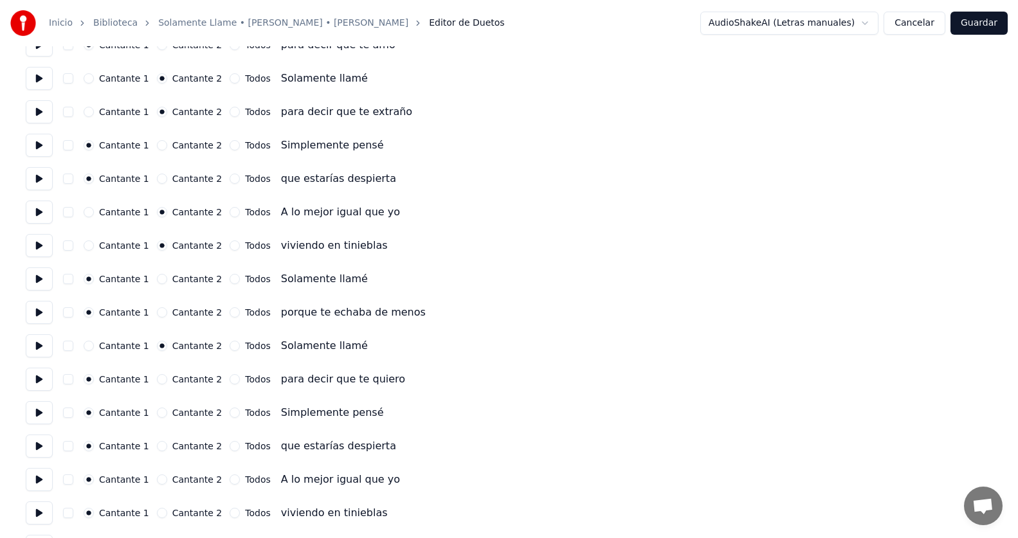
scroll to position [707, 0]
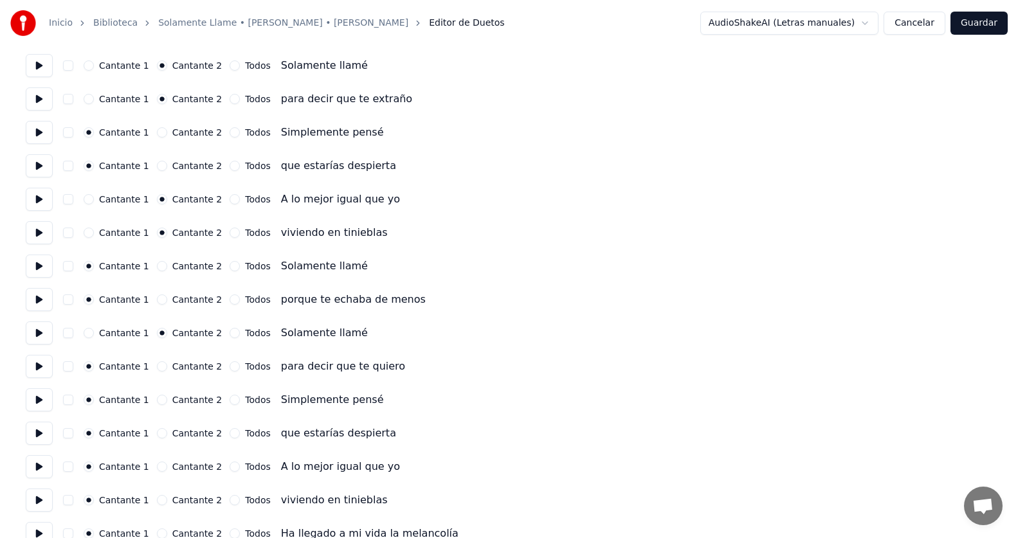
click at [158, 367] on button "Cantante 2" at bounding box center [162, 366] width 10 height 10
click at [49, 399] on button at bounding box center [39, 399] width 27 height 23
click at [43, 438] on button at bounding box center [39, 433] width 27 height 23
drag, startPoint x: 38, startPoint y: 469, endPoint x: 57, endPoint y: 464, distance: 19.2
click at [38, 468] on button at bounding box center [39, 466] width 27 height 23
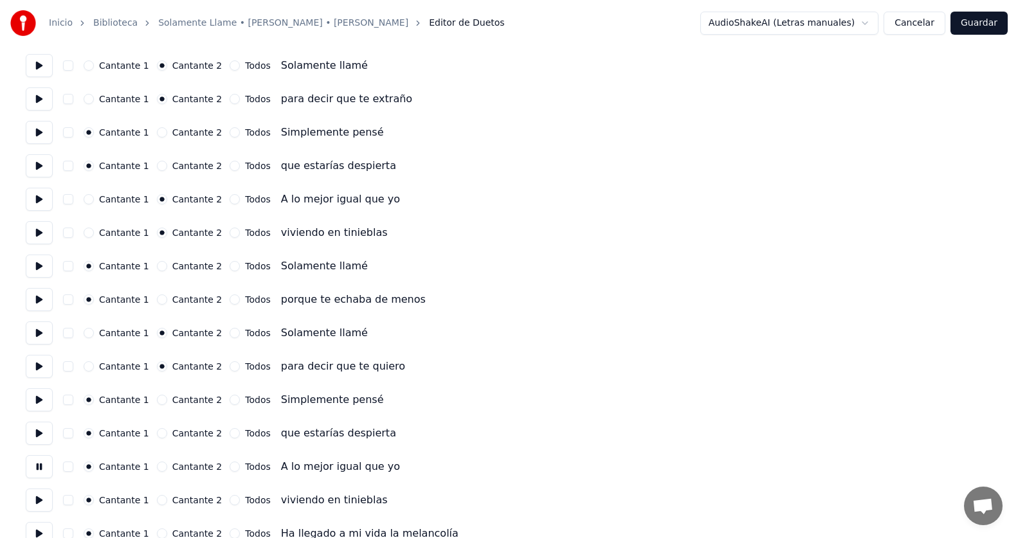
click at [157, 464] on button "Cantante 2" at bounding box center [162, 467] width 10 height 10
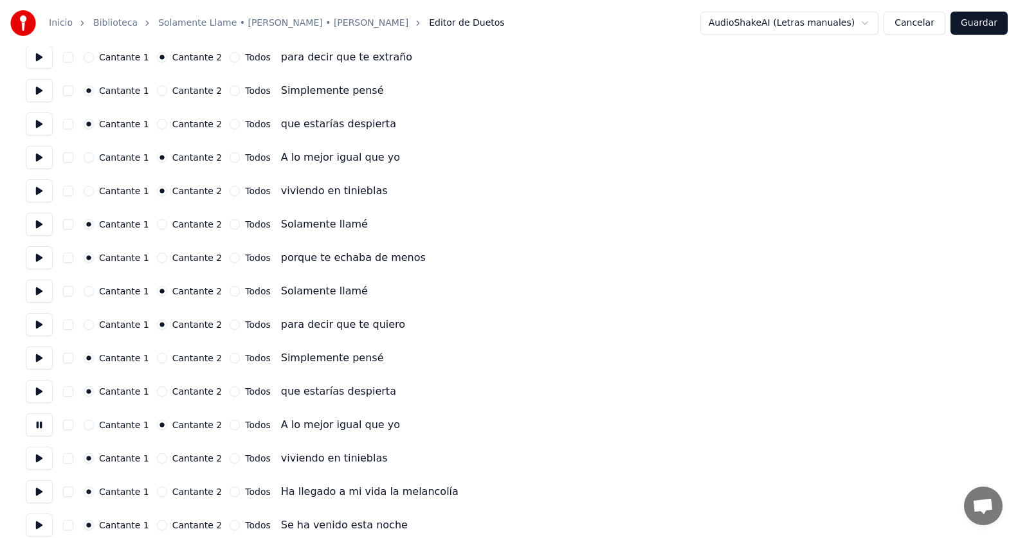
scroll to position [771, 0]
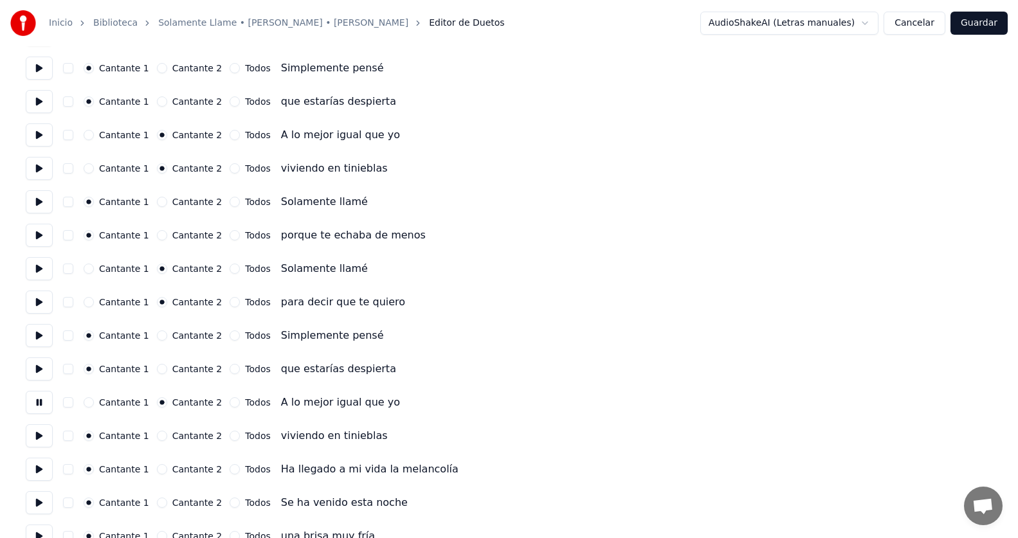
click at [157, 435] on button "Cantante 2" at bounding box center [162, 436] width 10 height 10
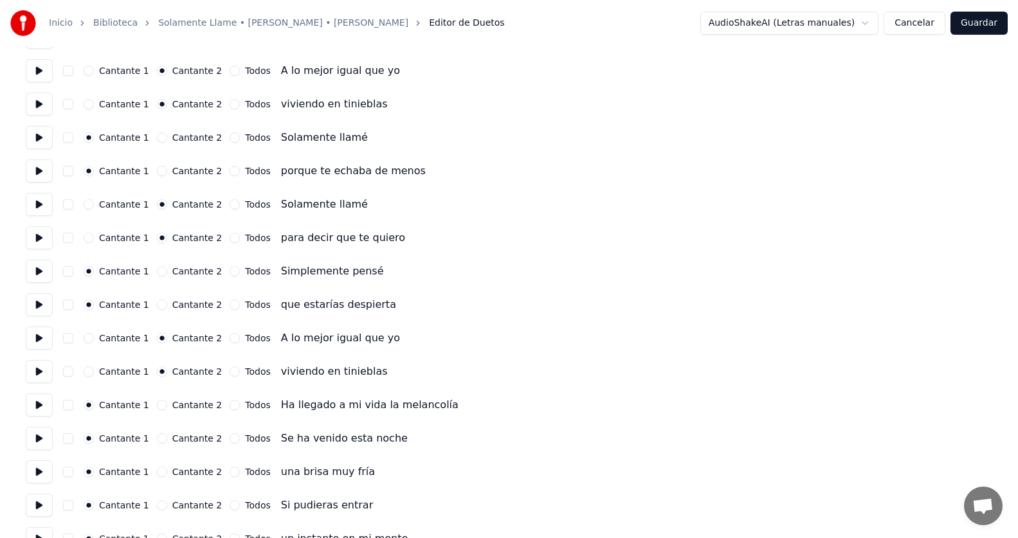
click at [40, 402] on button at bounding box center [39, 404] width 27 height 23
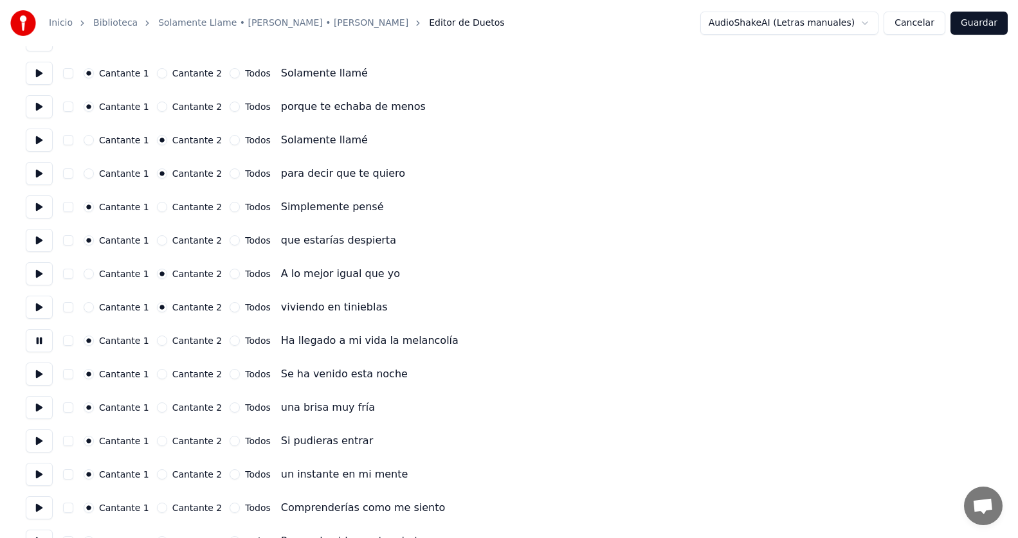
click at [46, 376] on button at bounding box center [39, 374] width 27 height 23
click at [44, 410] on button at bounding box center [39, 407] width 27 height 23
click at [48, 342] on button at bounding box center [39, 340] width 27 height 23
click at [157, 375] on button "Cantante 2" at bounding box center [162, 374] width 10 height 10
click at [40, 373] on button at bounding box center [39, 374] width 27 height 23
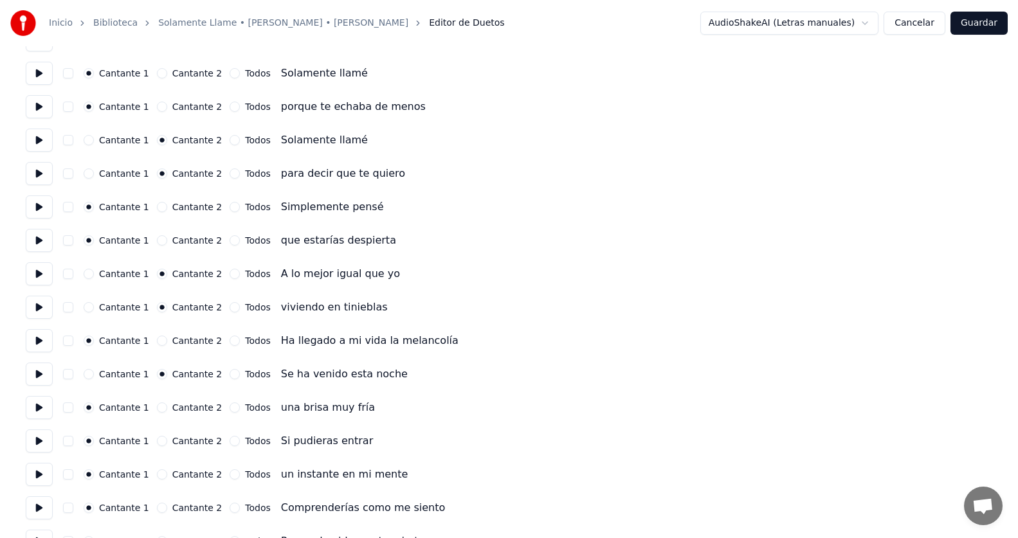
click at [159, 407] on button "Cantante 2" at bounding box center [162, 407] width 10 height 10
click at [44, 407] on button at bounding box center [39, 407] width 27 height 23
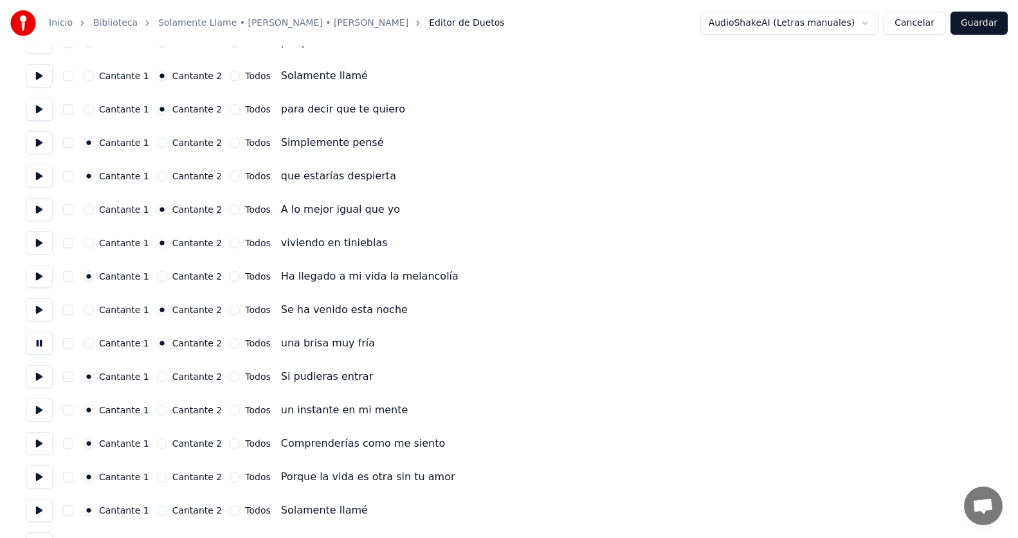
click at [47, 373] on button at bounding box center [39, 376] width 27 height 23
click at [41, 408] on button at bounding box center [39, 410] width 27 height 23
click at [41, 444] on button at bounding box center [39, 443] width 27 height 23
click at [157, 442] on button "Cantante 2" at bounding box center [162, 443] width 10 height 10
click at [33, 478] on button at bounding box center [39, 476] width 27 height 23
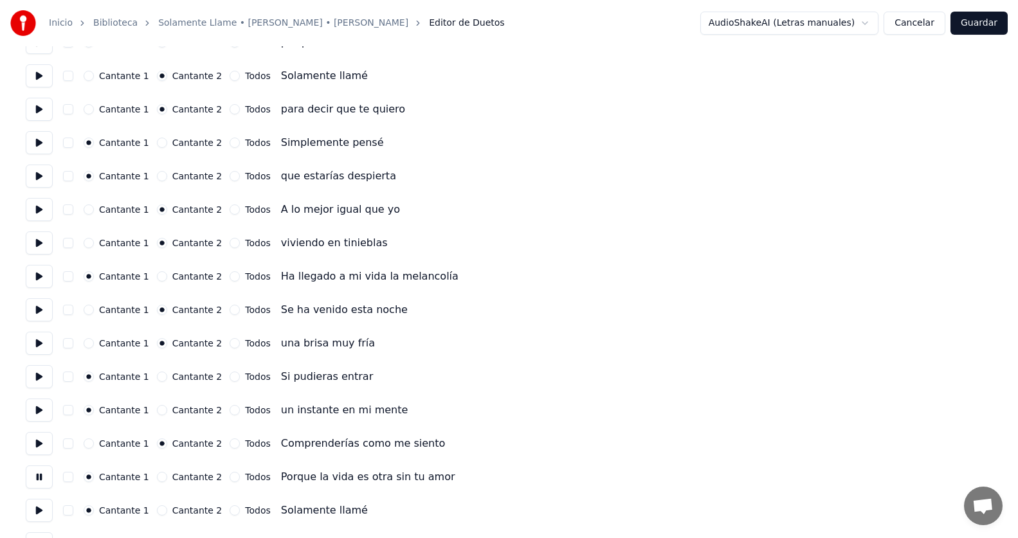
click at [157, 476] on button "Cantante 2" at bounding box center [162, 477] width 10 height 10
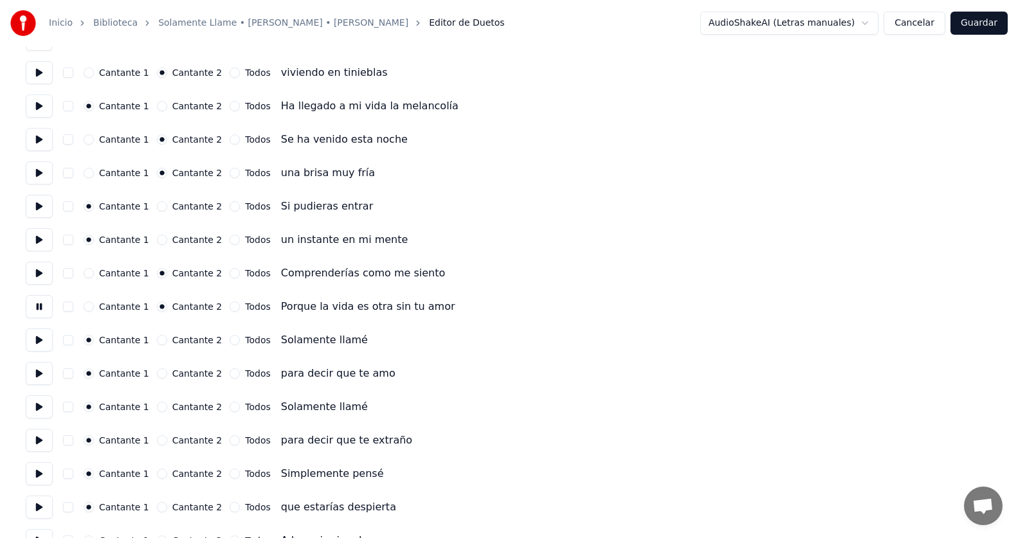
scroll to position [1157, 0]
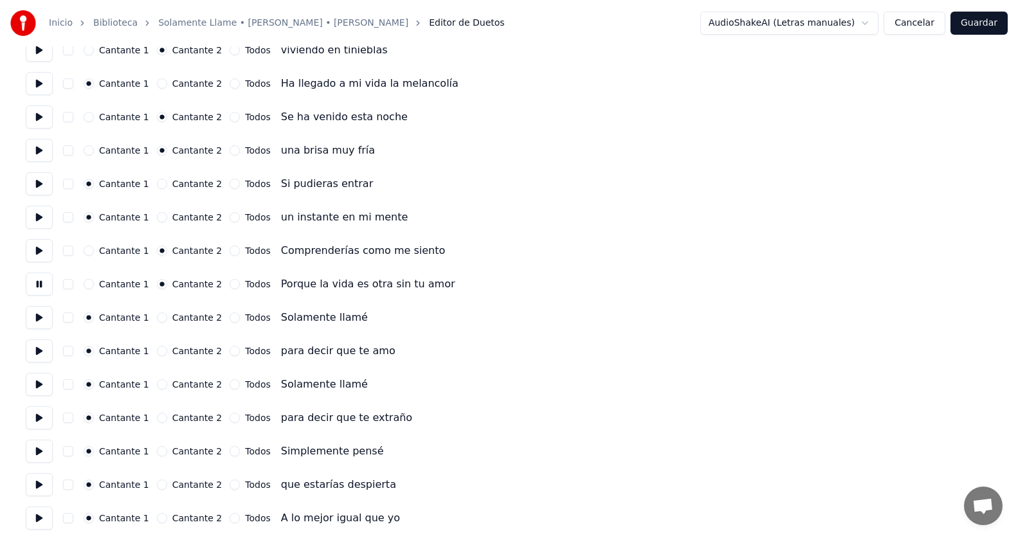
click at [37, 317] on button at bounding box center [39, 317] width 27 height 23
click at [37, 352] on button at bounding box center [39, 350] width 27 height 23
click at [44, 386] on button at bounding box center [39, 384] width 27 height 23
click at [157, 383] on button "Cantante 2" at bounding box center [162, 384] width 10 height 10
click at [48, 417] on button at bounding box center [39, 417] width 27 height 23
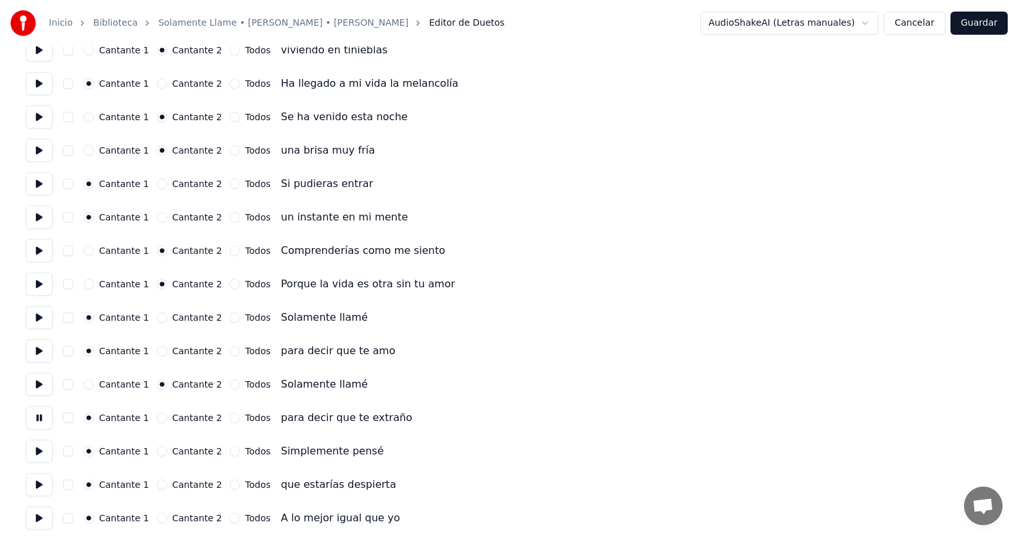
click at [157, 418] on button "Cantante 2" at bounding box center [162, 418] width 10 height 10
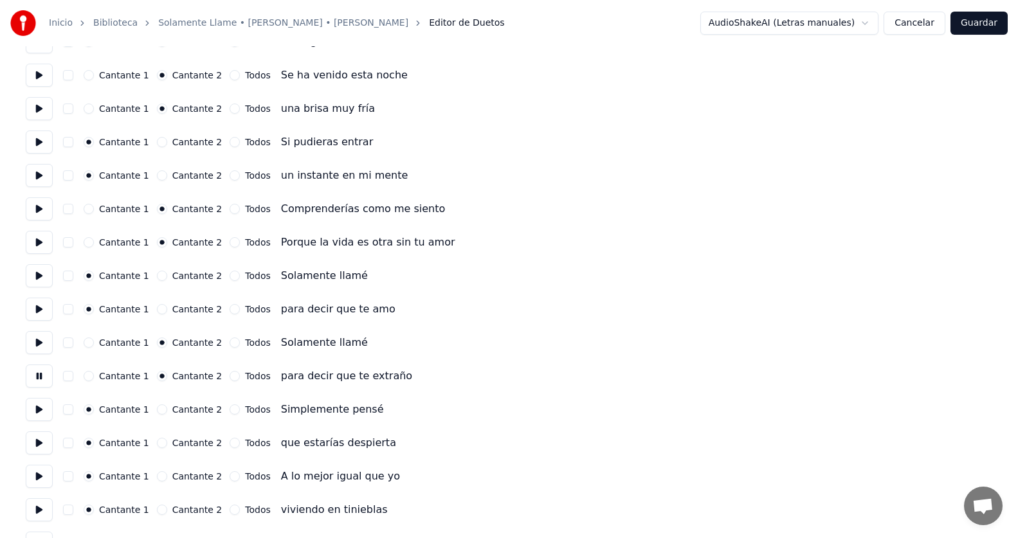
scroll to position [1221, 0]
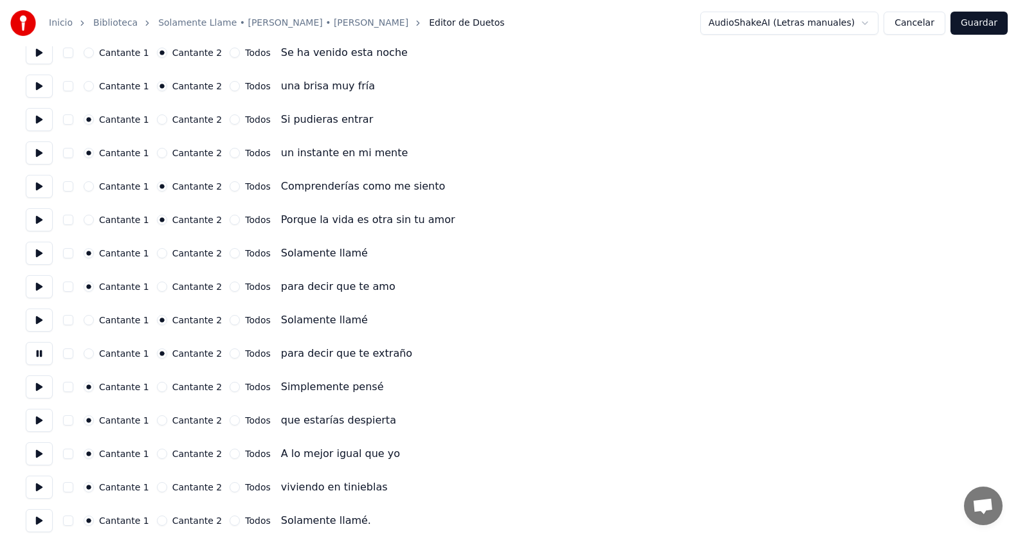
click at [51, 391] on button at bounding box center [39, 386] width 27 height 23
click at [40, 422] on button at bounding box center [39, 420] width 27 height 23
click at [45, 447] on button at bounding box center [39, 453] width 27 height 23
click at [157, 449] on button "Cantante 2" at bounding box center [162, 454] width 10 height 10
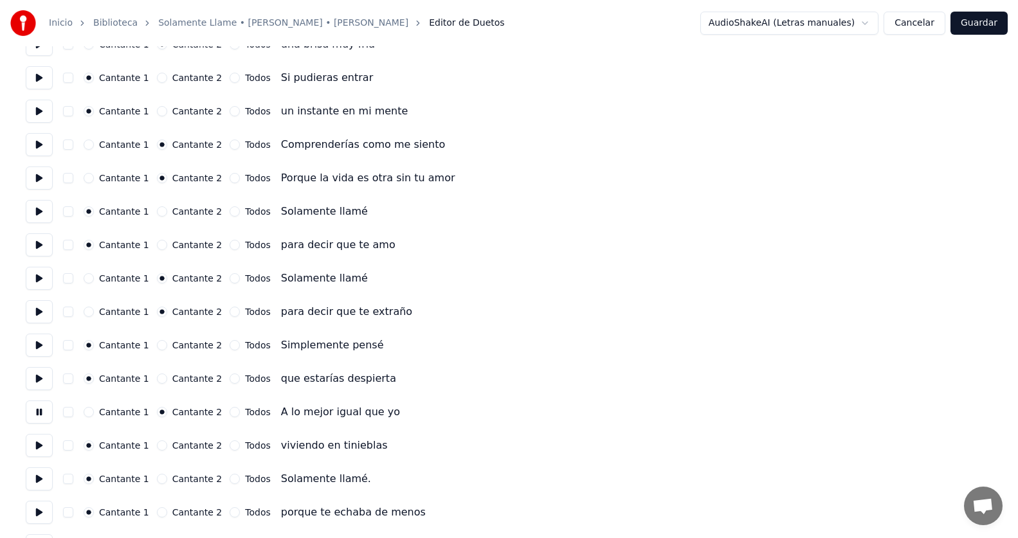
scroll to position [1286, 0]
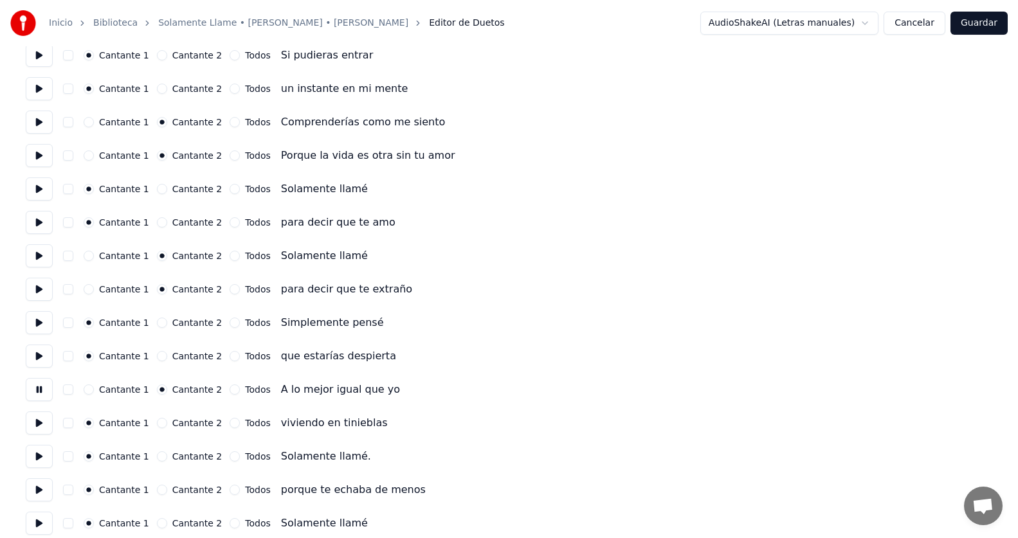
click at [35, 422] on button at bounding box center [39, 422] width 27 height 23
click at [157, 421] on button "Cantante 2" at bounding box center [162, 423] width 10 height 10
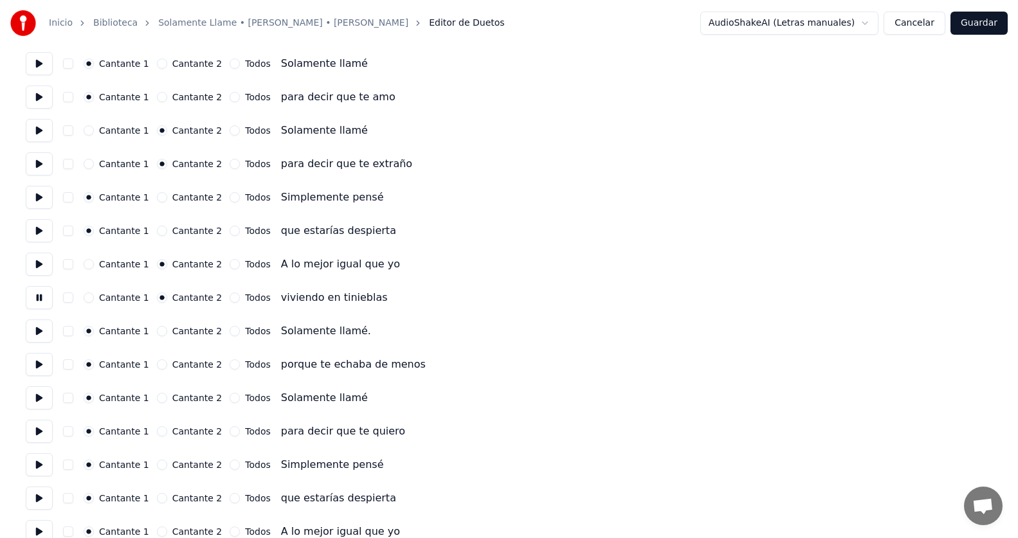
scroll to position [1414, 0]
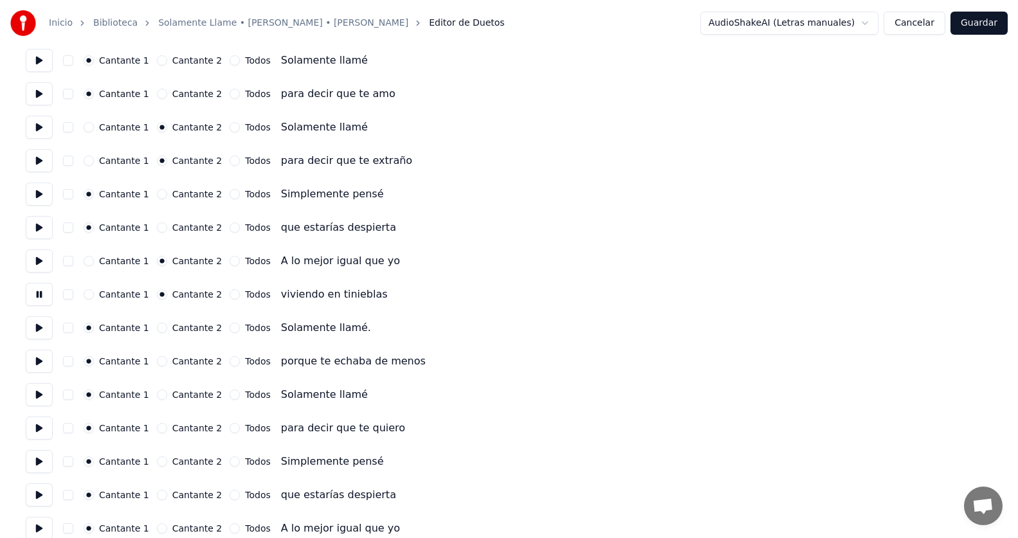
click at [39, 324] on button at bounding box center [39, 327] width 27 height 23
click at [38, 366] on button at bounding box center [39, 361] width 27 height 23
click at [40, 397] on button at bounding box center [39, 394] width 27 height 23
click at [157, 395] on button "Cantante 2" at bounding box center [162, 395] width 10 height 10
click at [157, 428] on button "Cantante 2" at bounding box center [162, 428] width 10 height 10
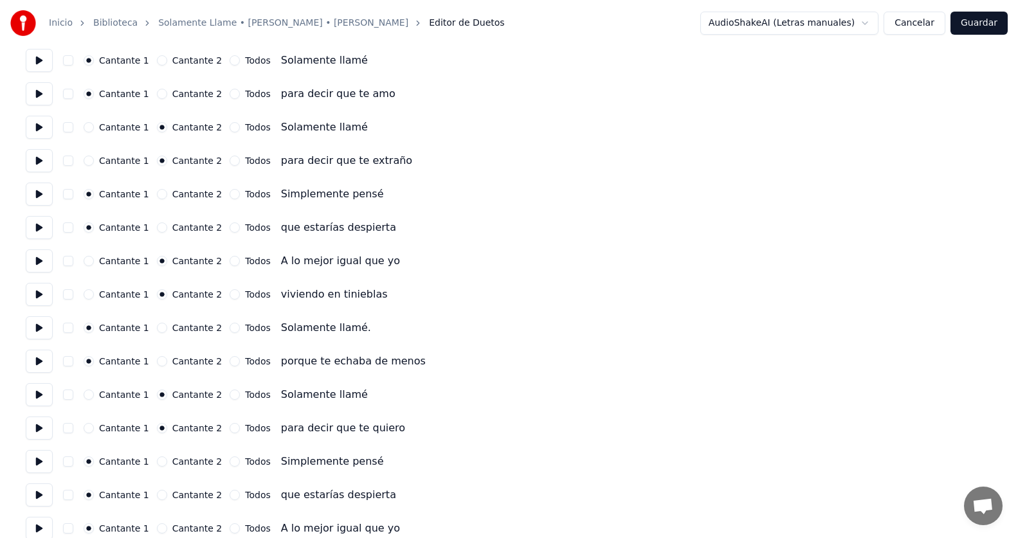
click at [40, 426] on button at bounding box center [39, 428] width 27 height 23
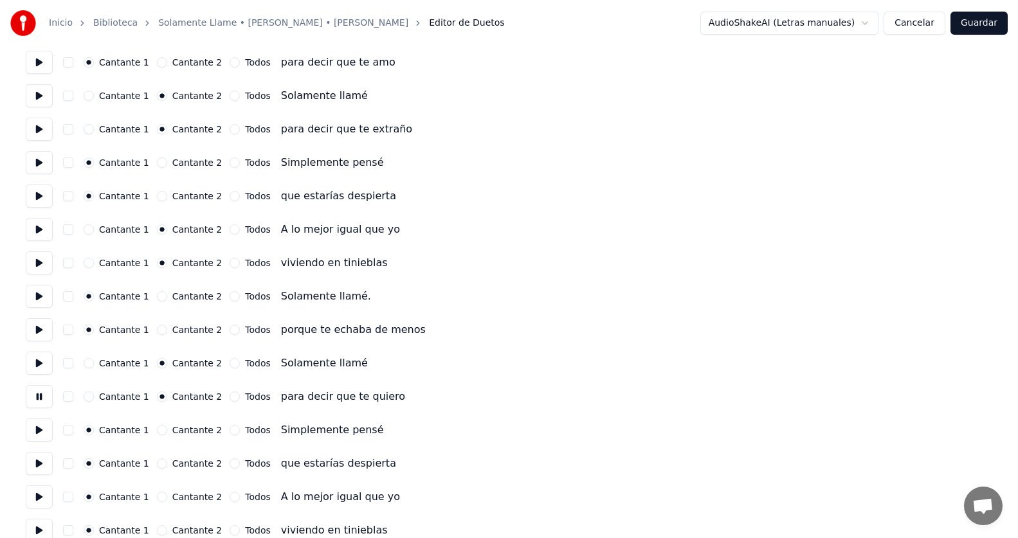
scroll to position [1462, 0]
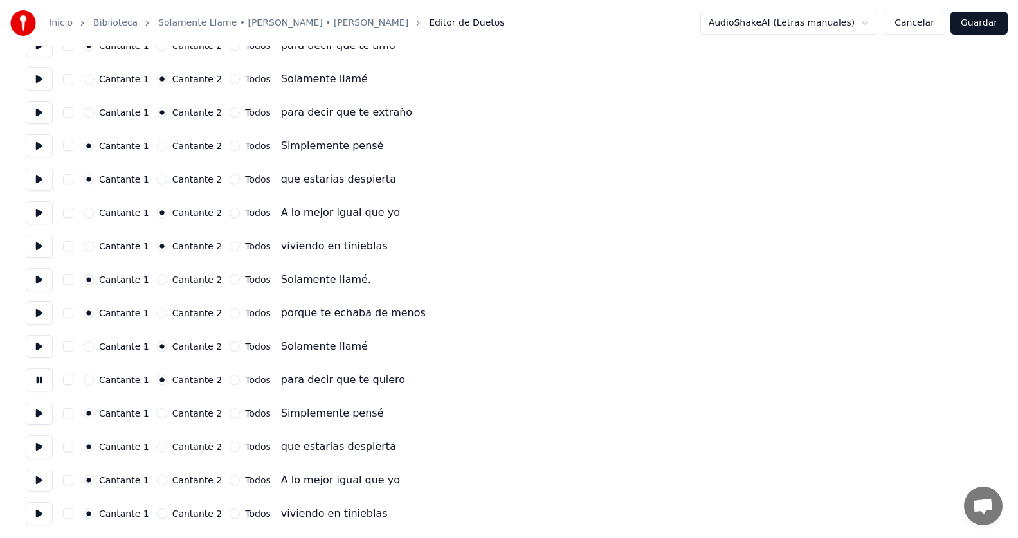
click at [44, 410] on button at bounding box center [39, 413] width 27 height 23
click at [44, 449] on button at bounding box center [39, 446] width 27 height 23
click at [42, 475] on button at bounding box center [39, 480] width 27 height 23
click at [157, 481] on button "Cantante 2" at bounding box center [162, 480] width 10 height 10
click at [157, 512] on button "Cantante 2" at bounding box center [162, 513] width 10 height 10
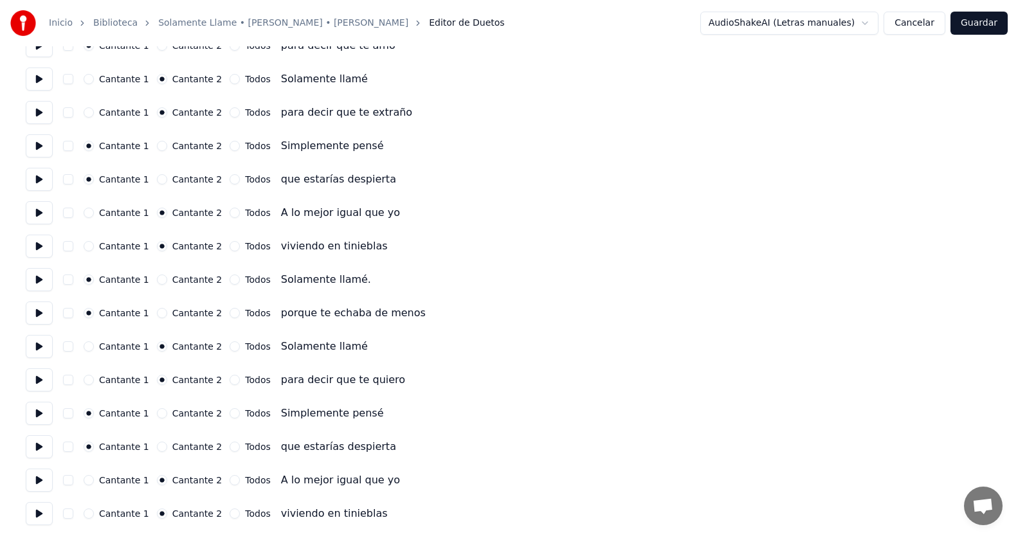
click at [38, 511] on button at bounding box center [39, 513] width 27 height 23
click at [971, 24] on button "Guardar" at bounding box center [978, 23] width 57 height 23
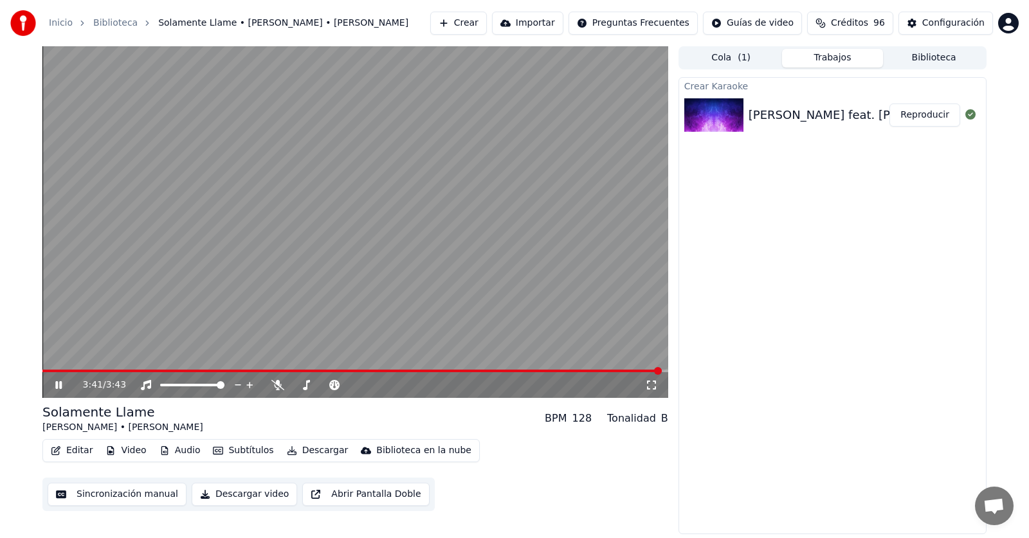
click at [77, 449] on button "Editar" at bounding box center [72, 451] width 52 height 18
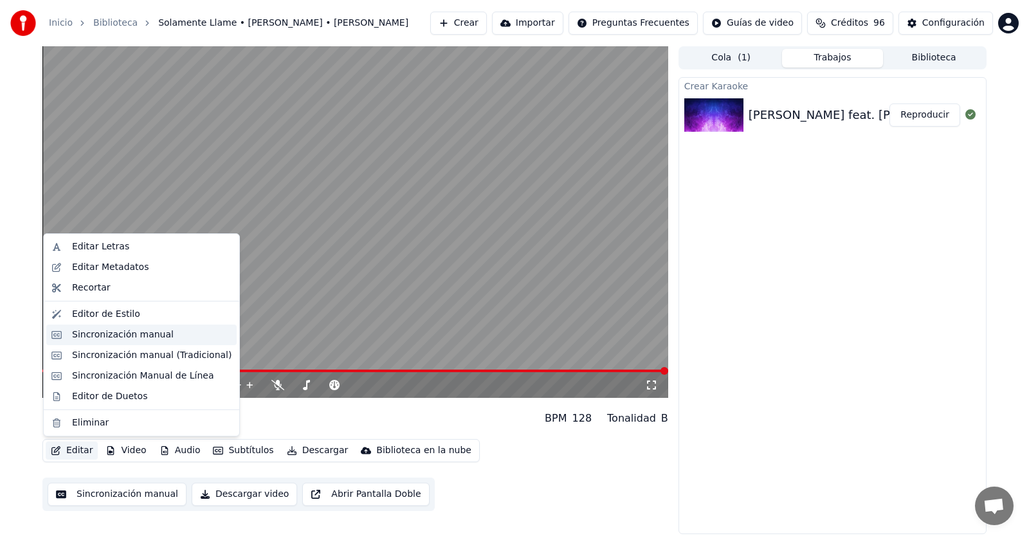
click at [98, 339] on div "Sincronización manual" at bounding box center [123, 334] width 102 height 13
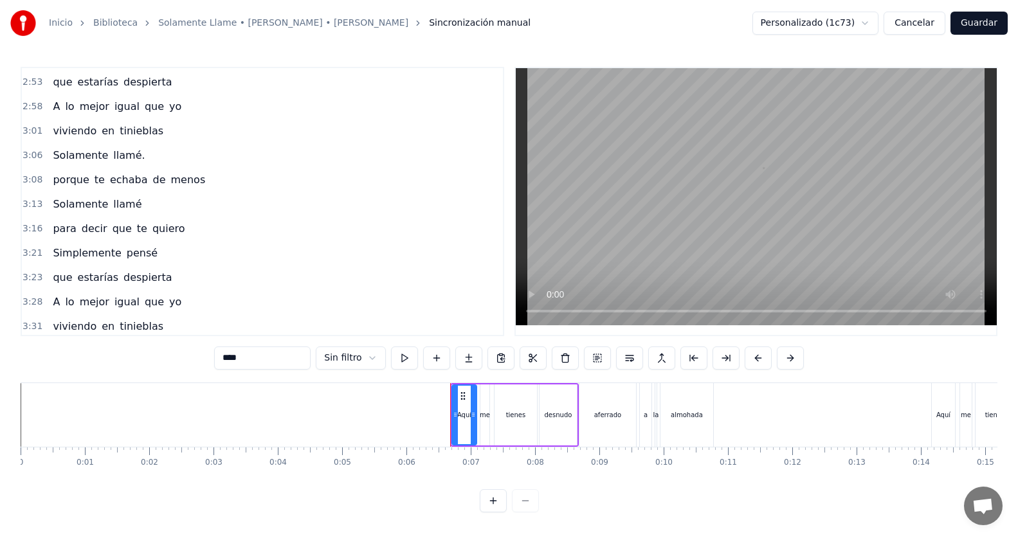
scroll to position [1077, 0]
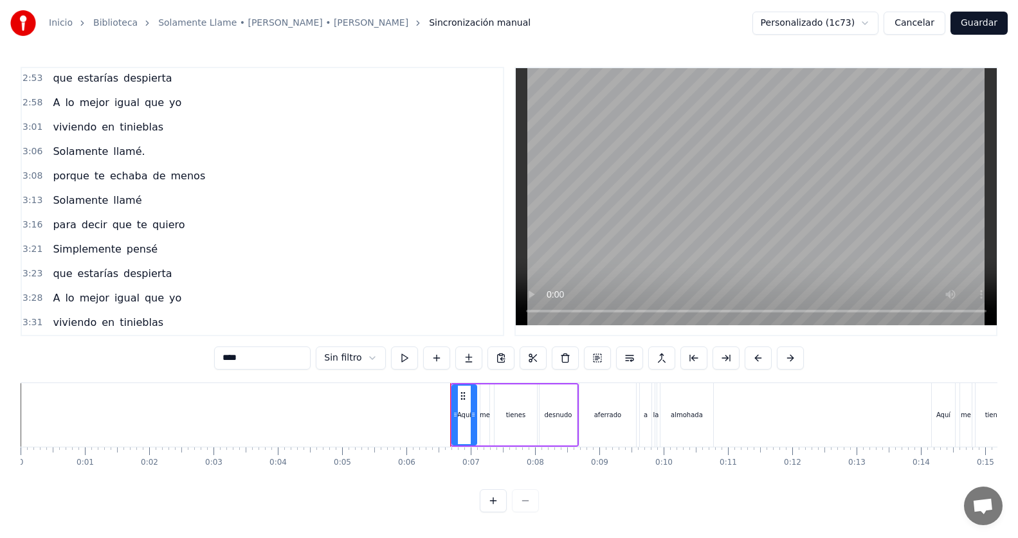
click at [125, 148] on span "llamé." at bounding box center [129, 151] width 34 height 15
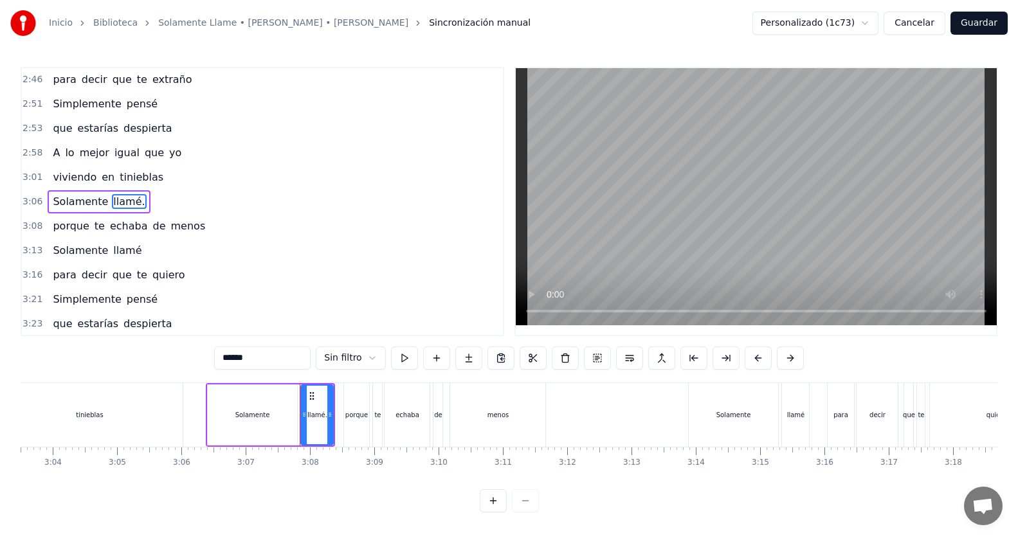
scroll to position [0, 12010]
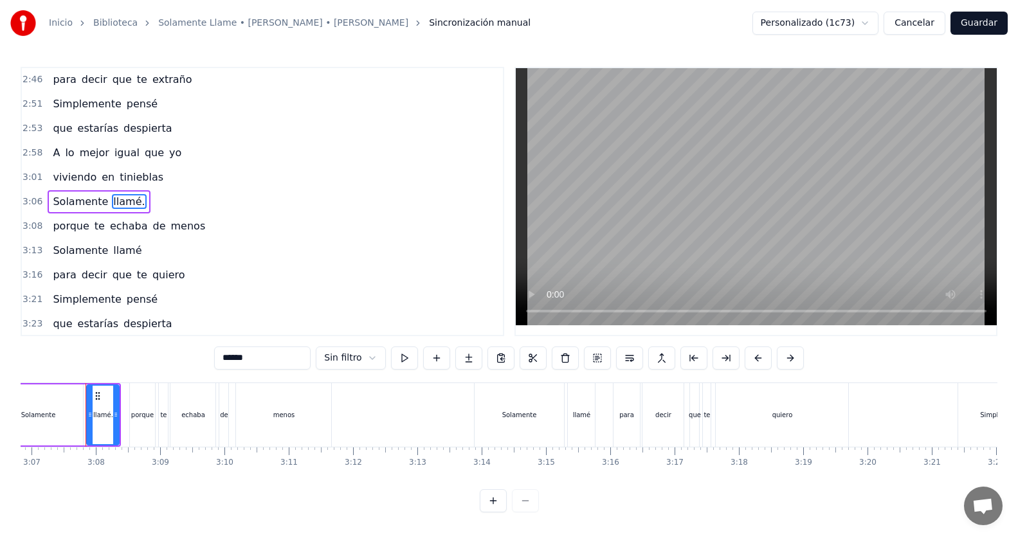
click at [264, 363] on input "******" at bounding box center [262, 357] width 96 height 23
type input "*****"
click at [260, 298] on div "3:21 Simplemente pensé" at bounding box center [262, 299] width 481 height 24
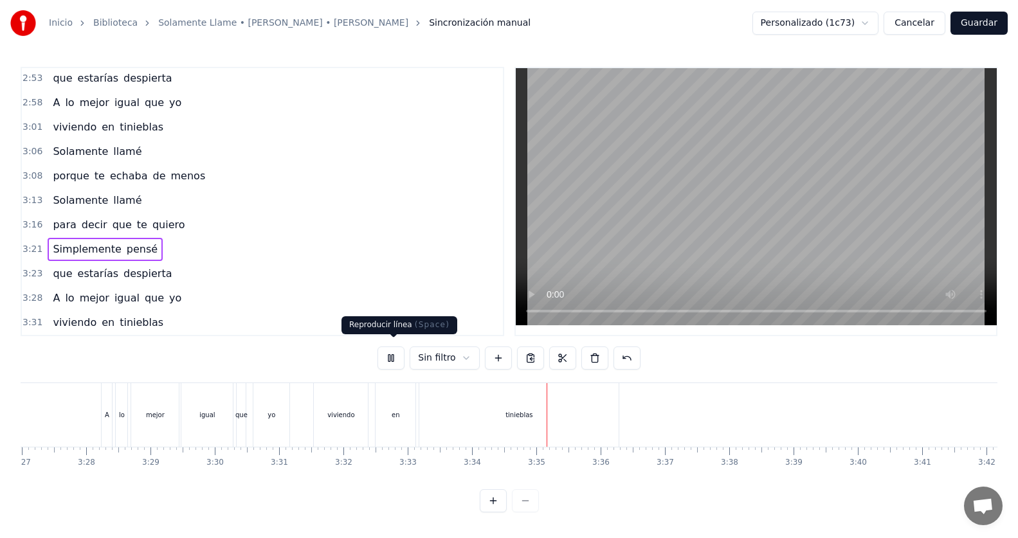
scroll to position [0, 13400]
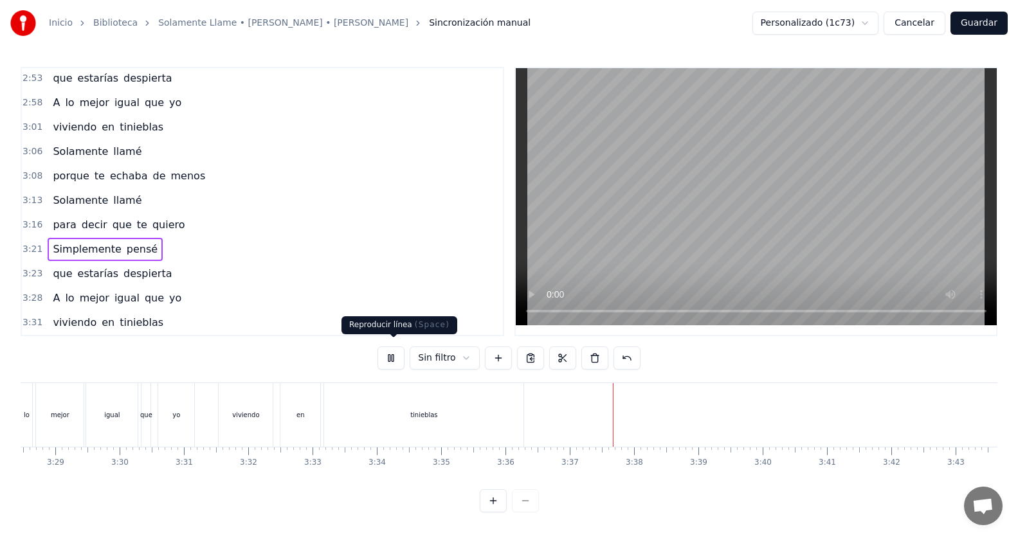
click at [397, 352] on button at bounding box center [390, 357] width 27 height 23
click at [969, 29] on button "Guardar" at bounding box center [978, 23] width 57 height 23
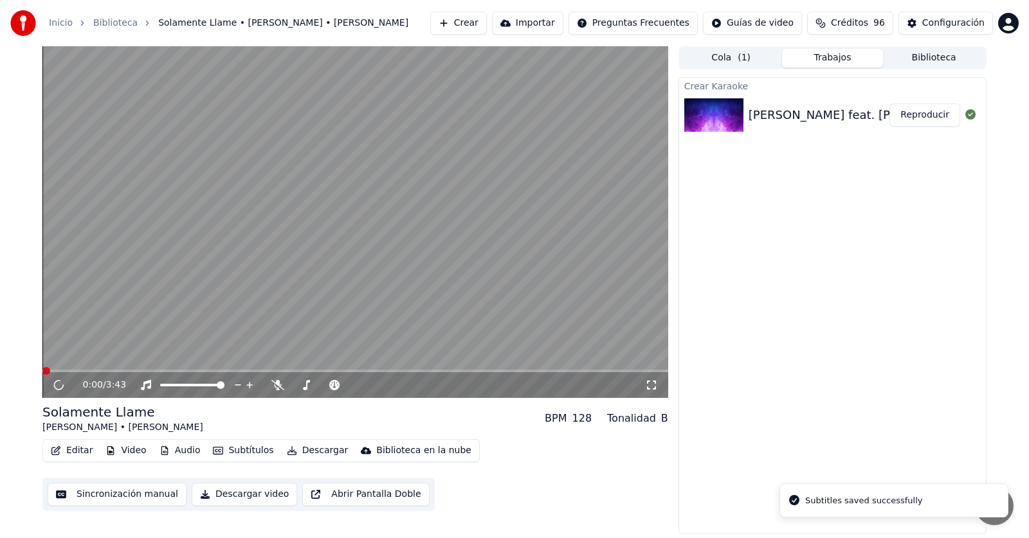
click at [85, 448] on button "Editar" at bounding box center [72, 451] width 52 height 18
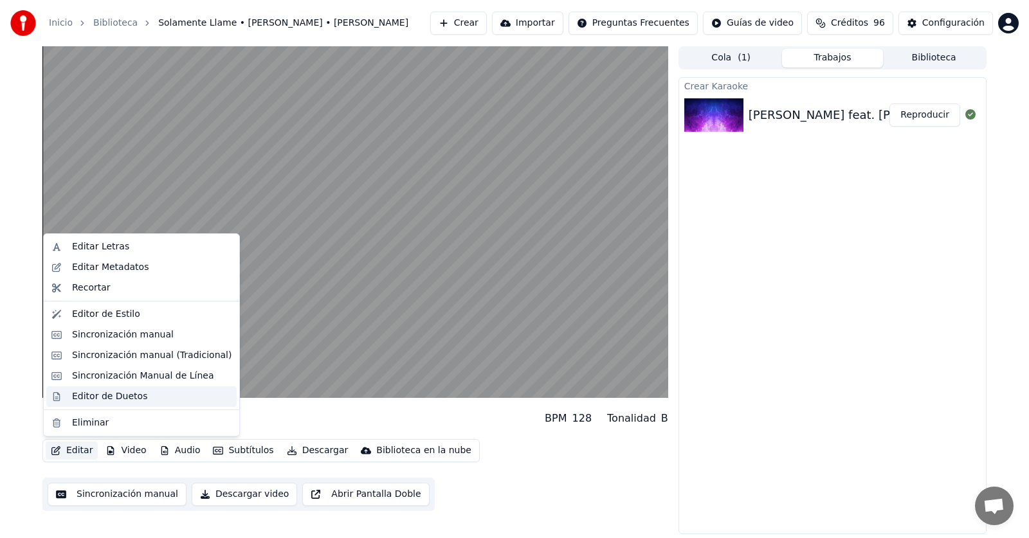
click at [98, 397] on div "Editor de Duetos" at bounding box center [109, 396] width 75 height 13
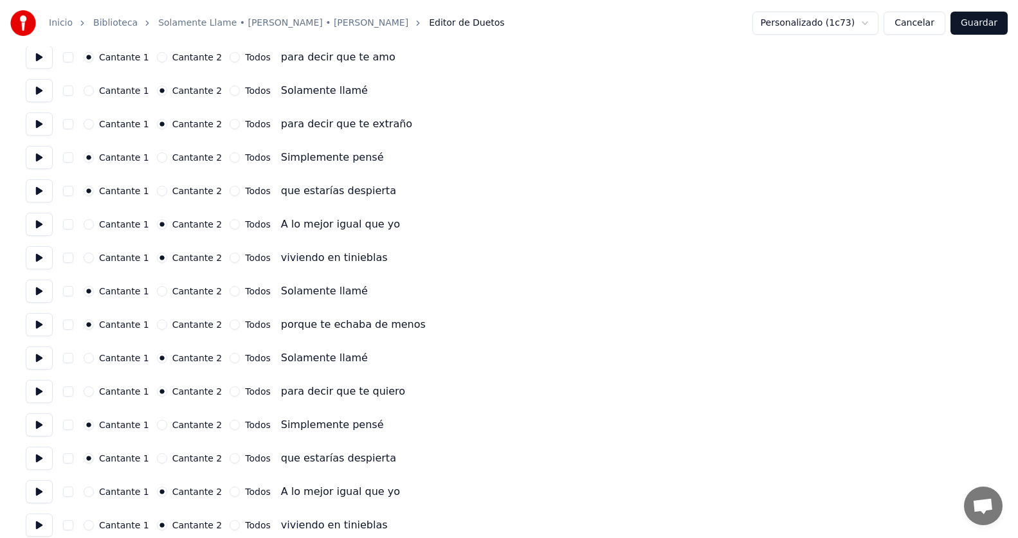
scroll to position [1462, 0]
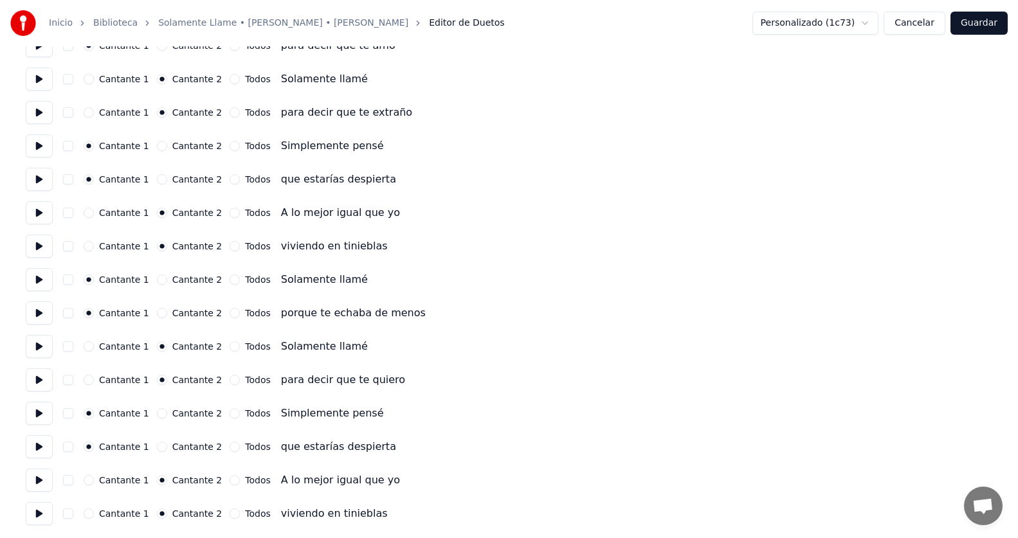
click at [229, 480] on button "Todos" at bounding box center [234, 480] width 10 height 10
click at [229, 510] on button "Todos" at bounding box center [234, 513] width 10 height 10
click at [993, 19] on button "Guardar" at bounding box center [978, 23] width 57 height 23
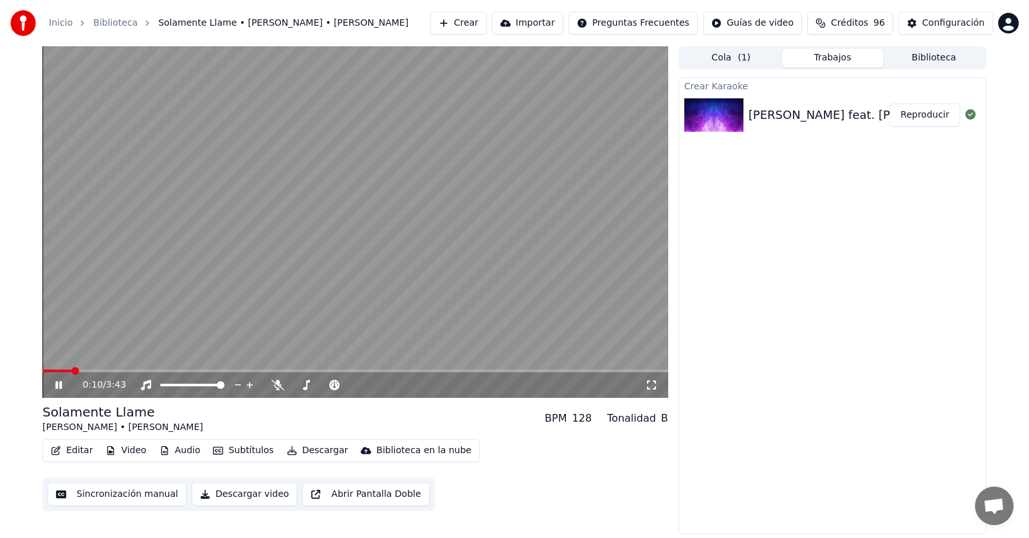
click at [580, 370] on span at bounding box center [354, 371] width 625 height 3
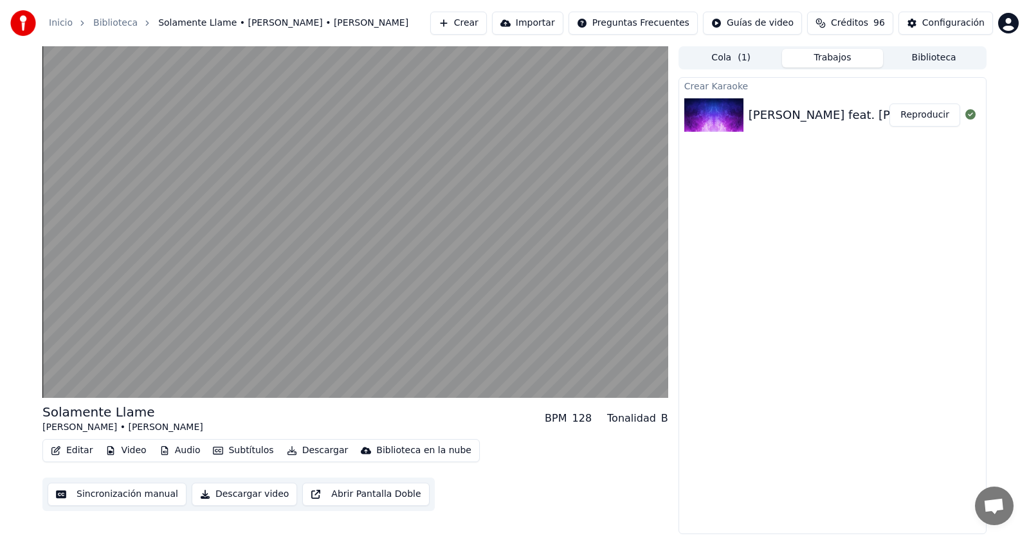
click at [249, 491] on button "Descargar video" at bounding box center [244, 494] width 105 height 23
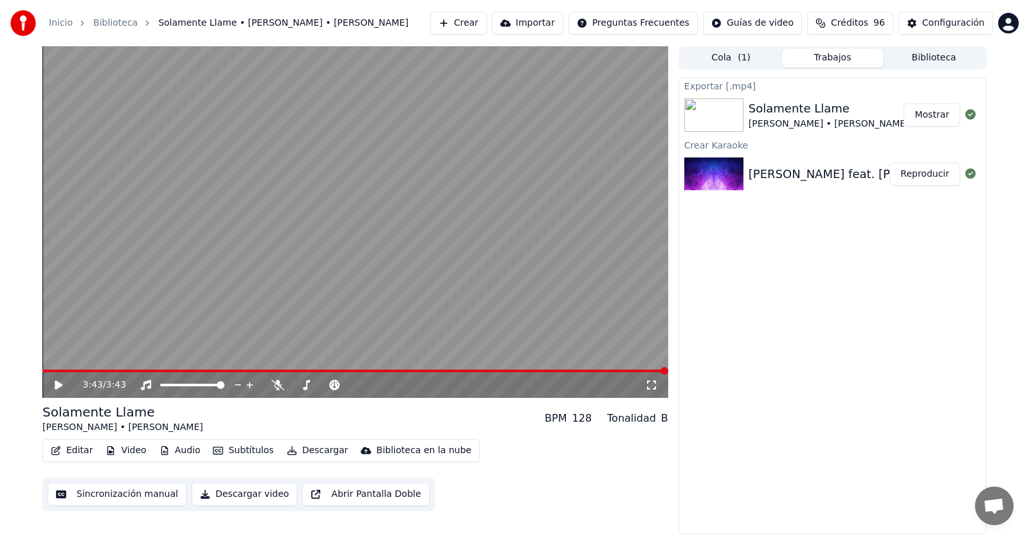
click at [924, 116] on button "Mostrar" at bounding box center [931, 114] width 57 height 23
click at [487, 21] on button "Crear" at bounding box center [458, 23] width 57 height 23
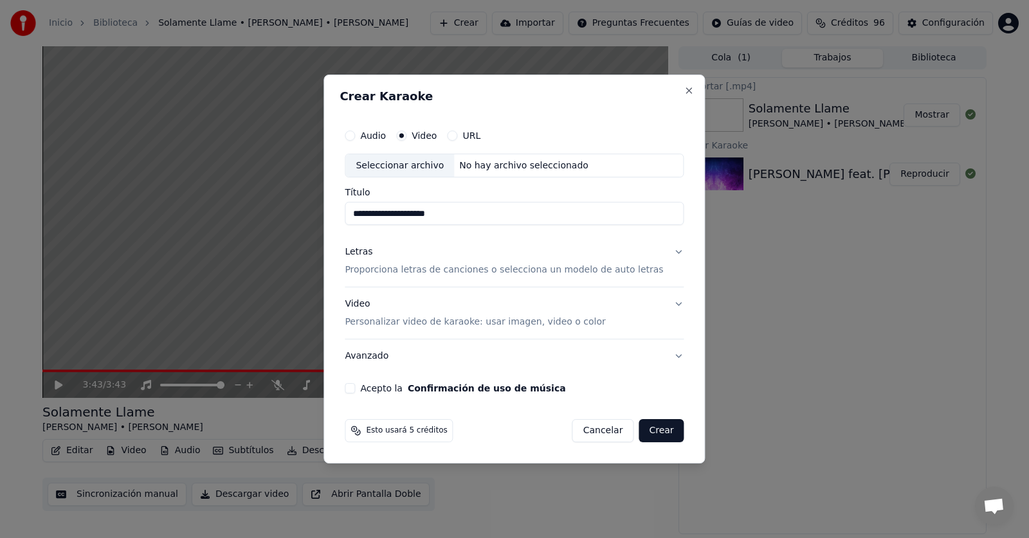
click at [434, 161] on div "Seleccionar archivo" at bounding box center [399, 165] width 109 height 23
type input "**********"
click at [380, 273] on p "Proporciona letras de canciones o selecciona un modelo de auto letras" at bounding box center [504, 270] width 318 height 13
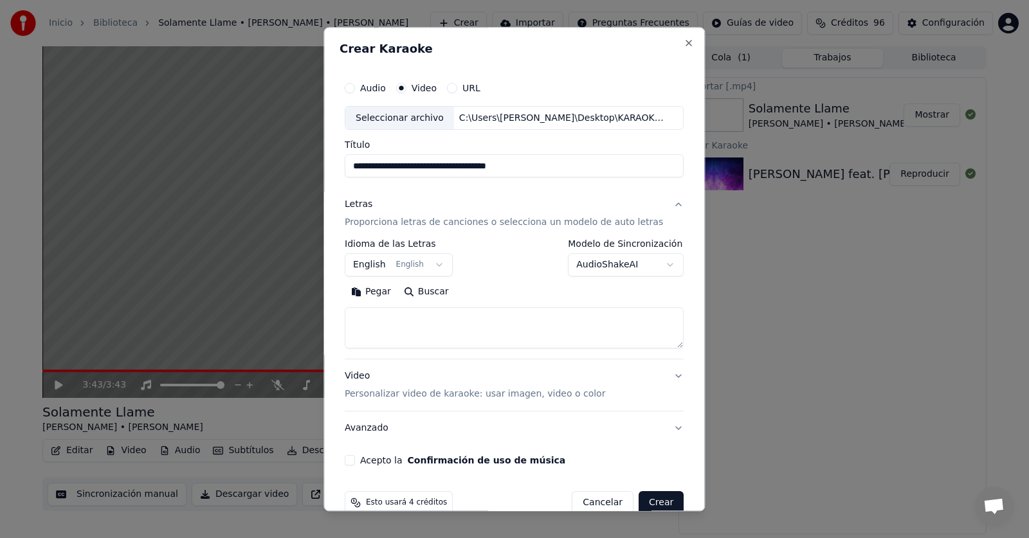
click at [388, 291] on button "Pegar" at bounding box center [371, 292] width 53 height 21
click at [388, 332] on textarea "**********" at bounding box center [503, 328] width 316 height 41
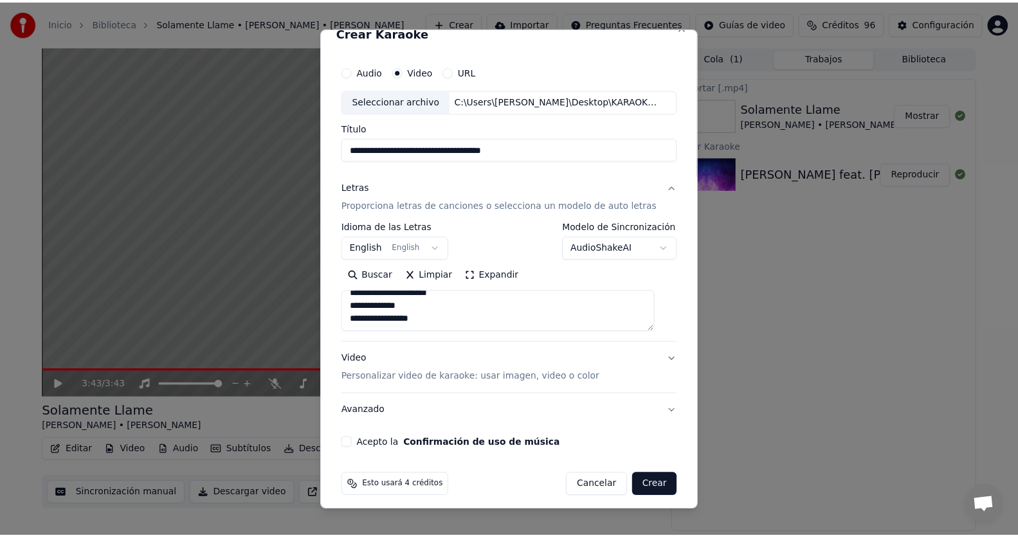
scroll to position [24, 0]
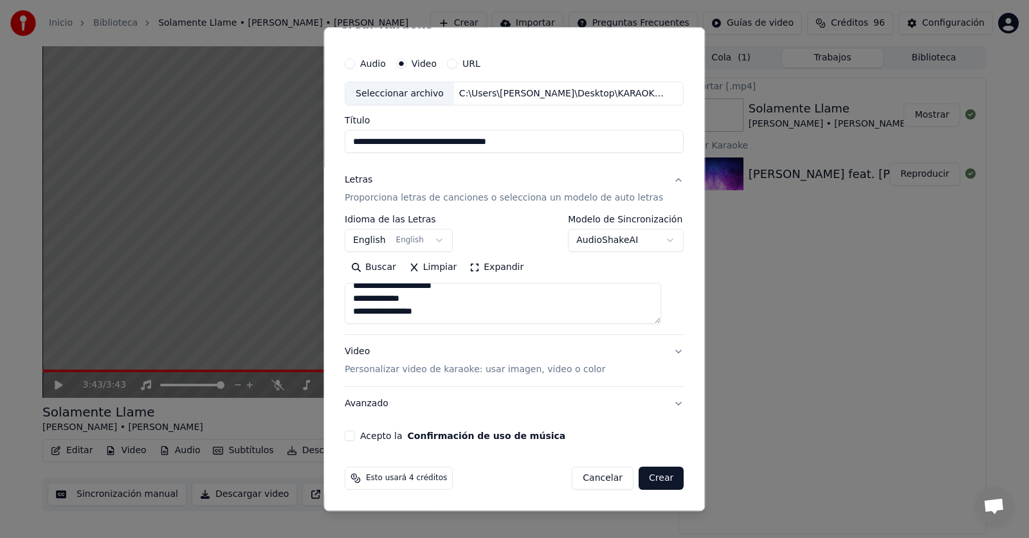
type textarea "**********"
click at [640, 476] on button "Crear" at bounding box center [660, 478] width 45 height 23
select select "**"
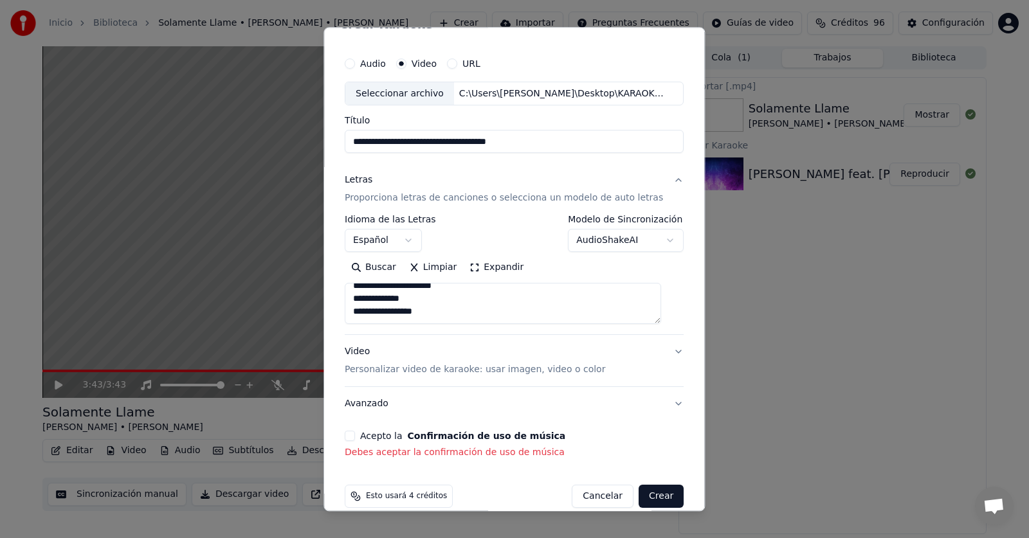
click at [354, 438] on button "Acepto la Confirmación de uso de música" at bounding box center [350, 436] width 10 height 10
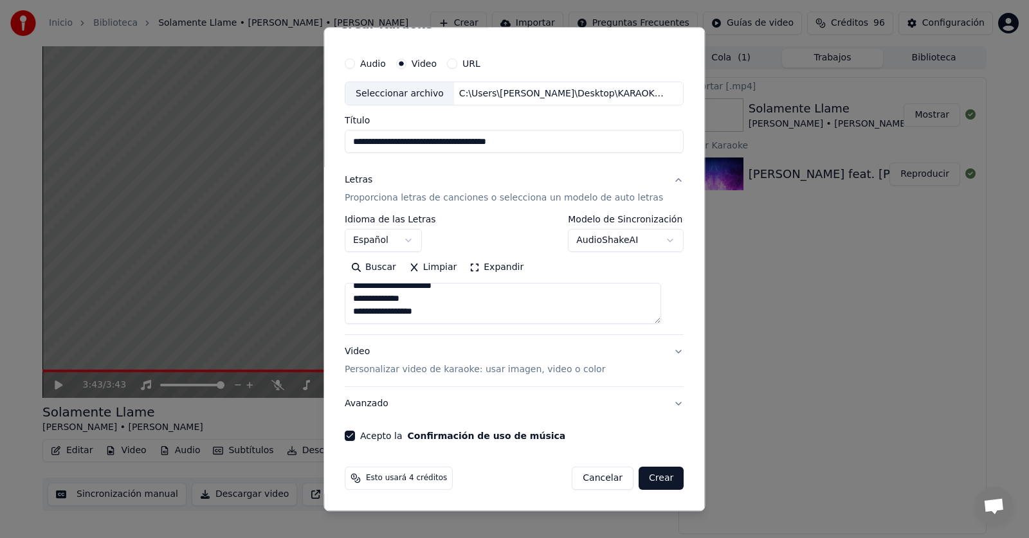
click at [638, 481] on button "Crear" at bounding box center [660, 478] width 45 height 23
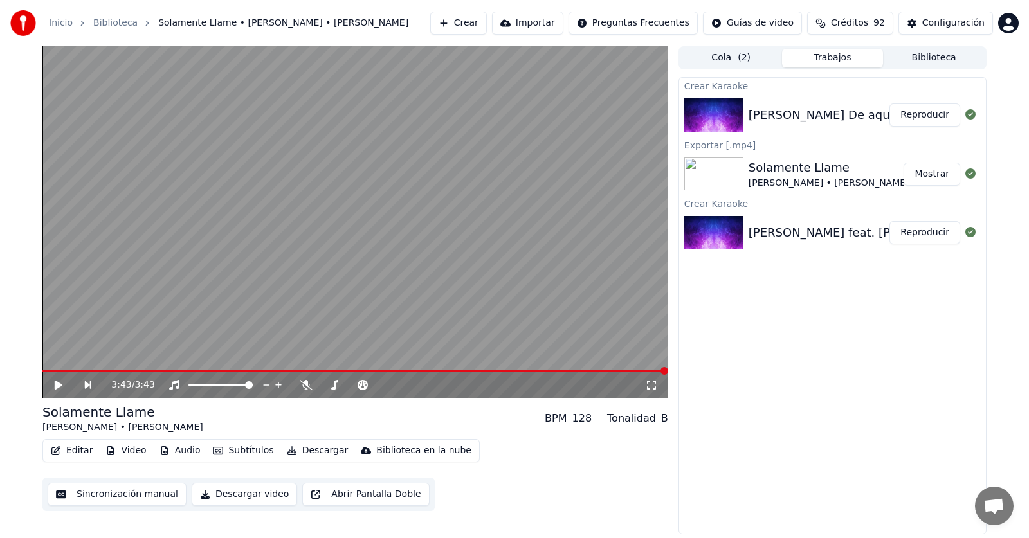
click at [922, 114] on button "Reproducir" at bounding box center [924, 114] width 71 height 23
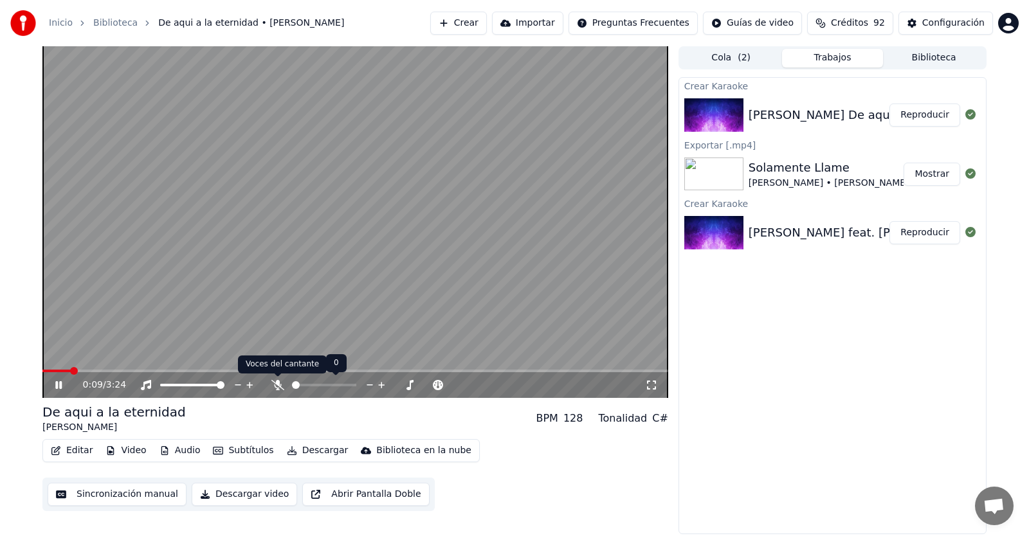
click at [277, 384] on icon at bounding box center [277, 385] width 13 height 10
click at [72, 370] on span at bounding box center [57, 371] width 31 height 3
click at [65, 374] on div "0:11 / 3:24" at bounding box center [354, 385] width 625 height 26
click at [66, 370] on span at bounding box center [54, 371] width 24 height 3
click at [62, 386] on icon at bounding box center [58, 385] width 6 height 8
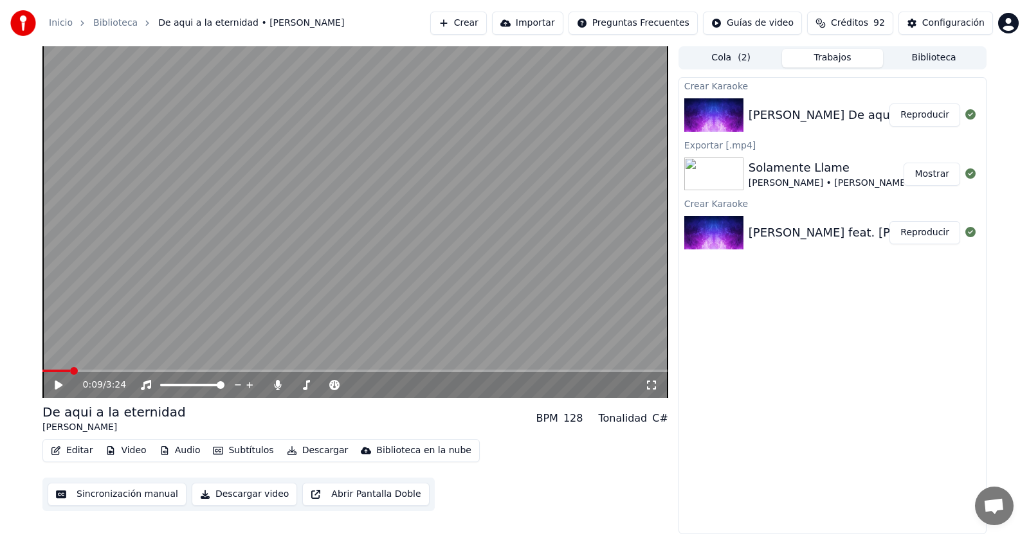
click at [66, 372] on span at bounding box center [56, 371] width 28 height 3
click at [58, 386] on icon at bounding box center [59, 385] width 8 height 9
click at [279, 382] on icon at bounding box center [277, 385] width 7 height 10
click at [279, 382] on icon at bounding box center [277, 385] width 13 height 10
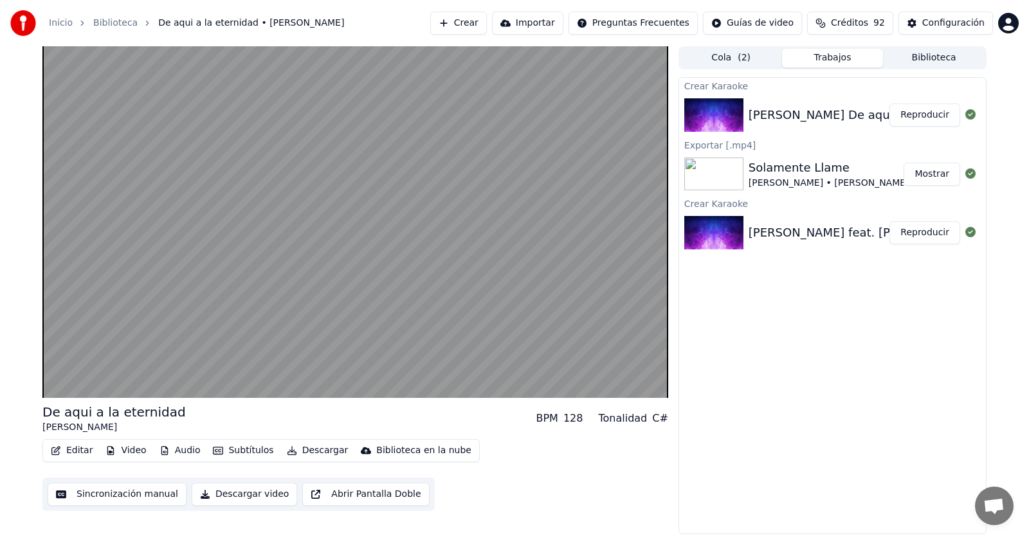
click at [72, 452] on button "Editar" at bounding box center [72, 451] width 52 height 18
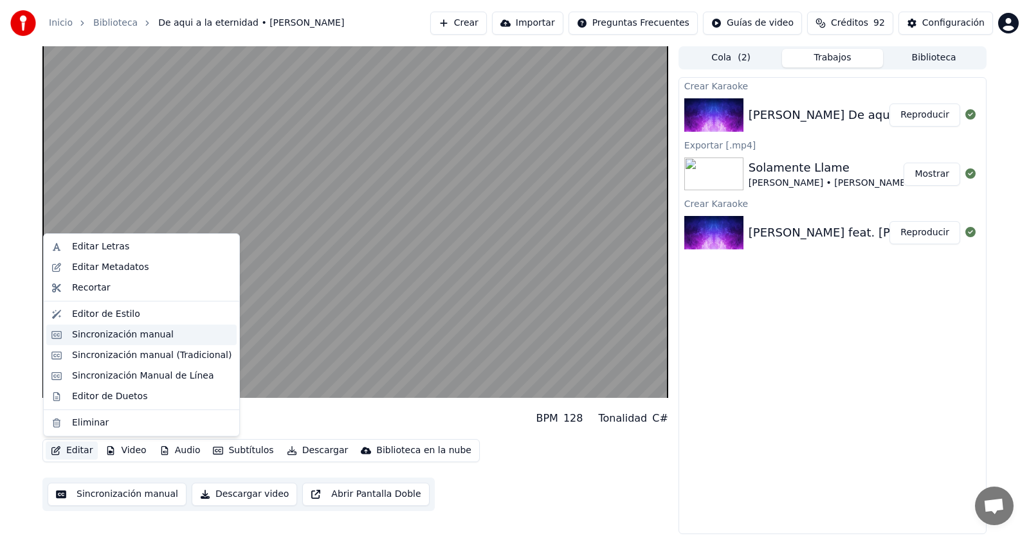
click at [111, 334] on div "Sincronización manual" at bounding box center [123, 334] width 102 height 13
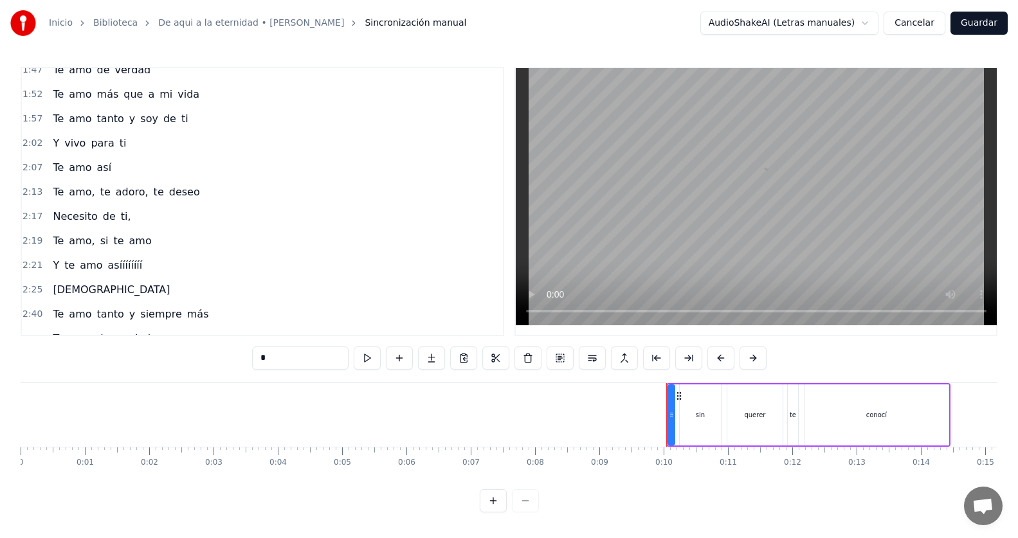
scroll to position [386, 0]
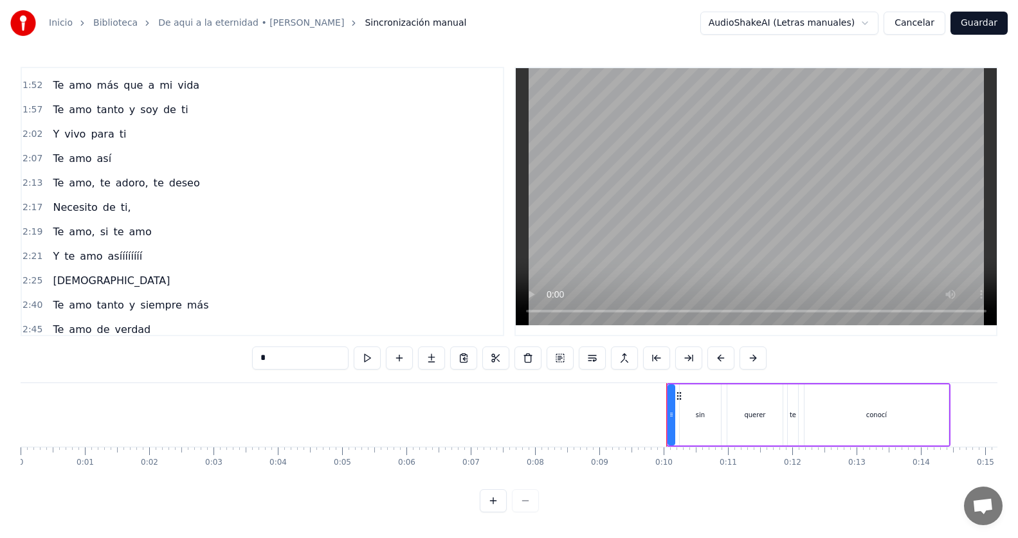
click at [181, 181] on span "deseo" at bounding box center [184, 182] width 33 height 15
click at [168, 183] on span "deseo" at bounding box center [184, 182] width 33 height 15
click at [192, 177] on div "2:13 Te amo, te adoro, te deseo" at bounding box center [262, 183] width 481 height 24
click at [99, 183] on span "te" at bounding box center [105, 182] width 13 height 15
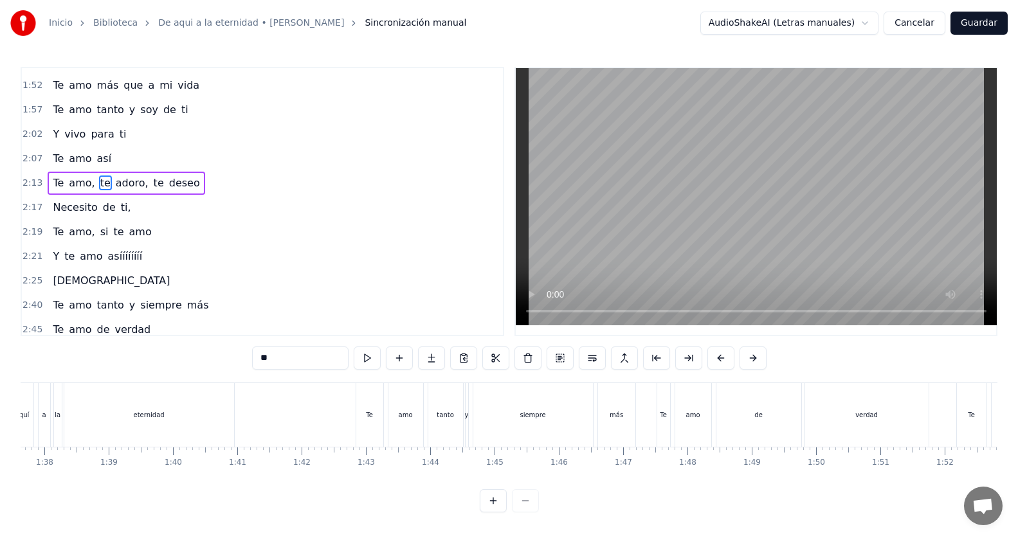
scroll to position [0, 8549]
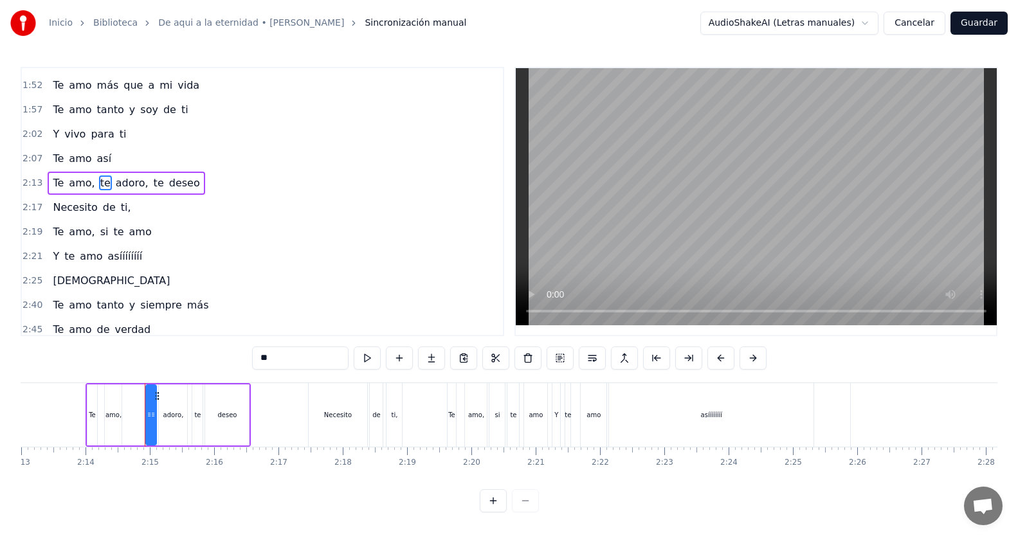
click at [184, 179] on div "Te amo, te adoro, te deseo" at bounding box center [126, 183] width 157 height 23
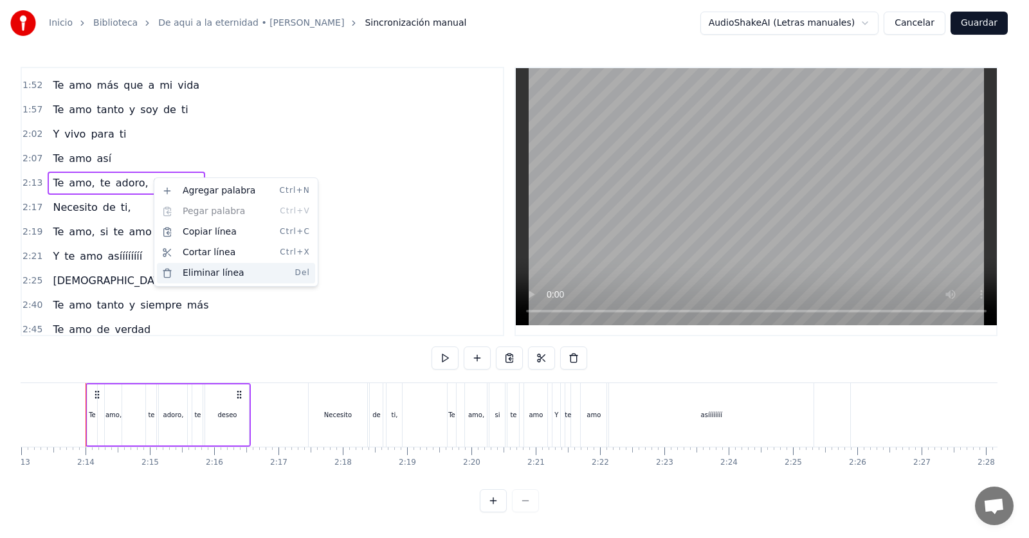
click at [210, 273] on div "Eliminar línea Del" at bounding box center [236, 273] width 158 height 21
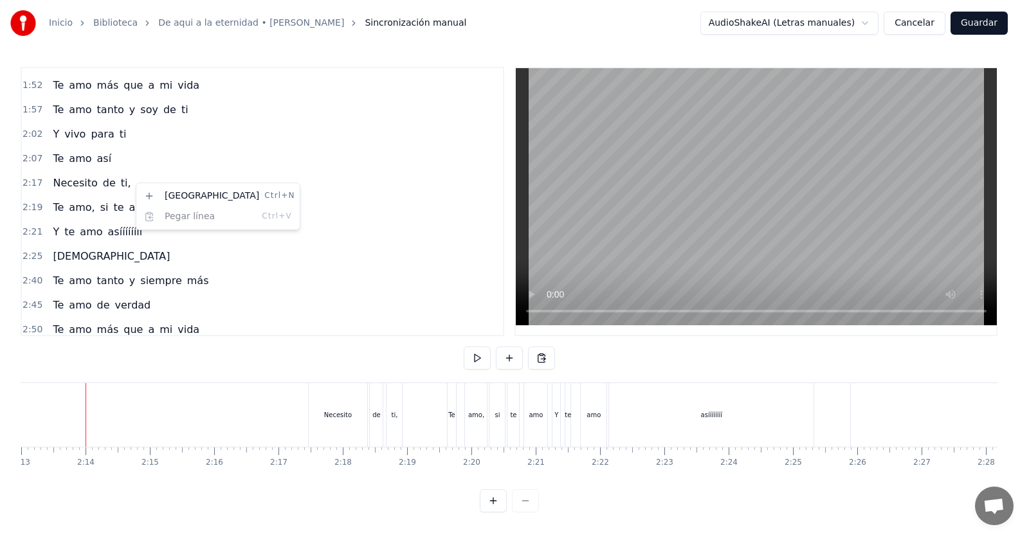
click at [130, 181] on div "2:17 Necesito de ti," at bounding box center [262, 183] width 481 height 24
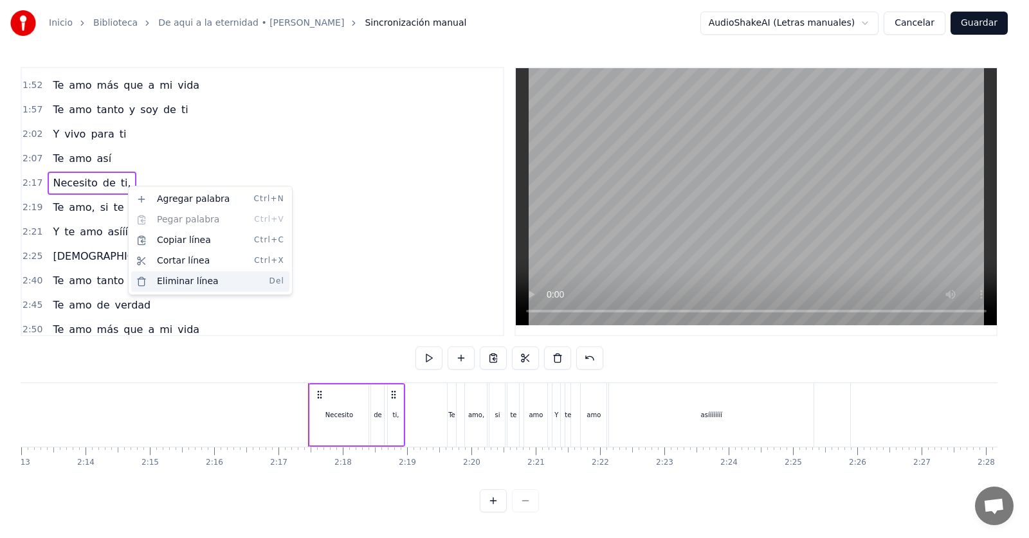
click at [172, 280] on div "Eliminar línea Del" at bounding box center [210, 281] width 158 height 21
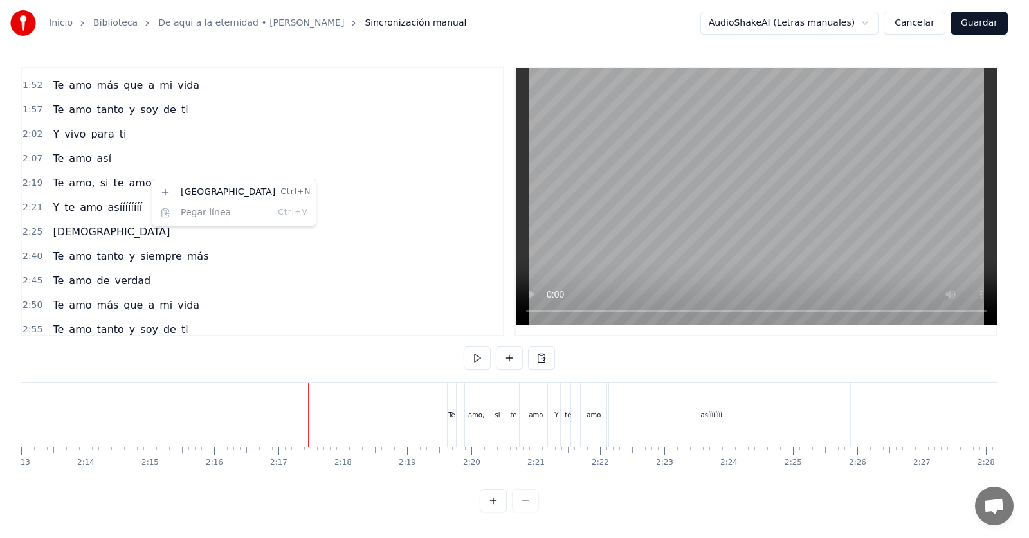
click at [139, 182] on html "Inicio Biblioteca De aqui a la eternidad • [PERSON_NAME] Sincronización manual …" at bounding box center [514, 266] width 1029 height 533
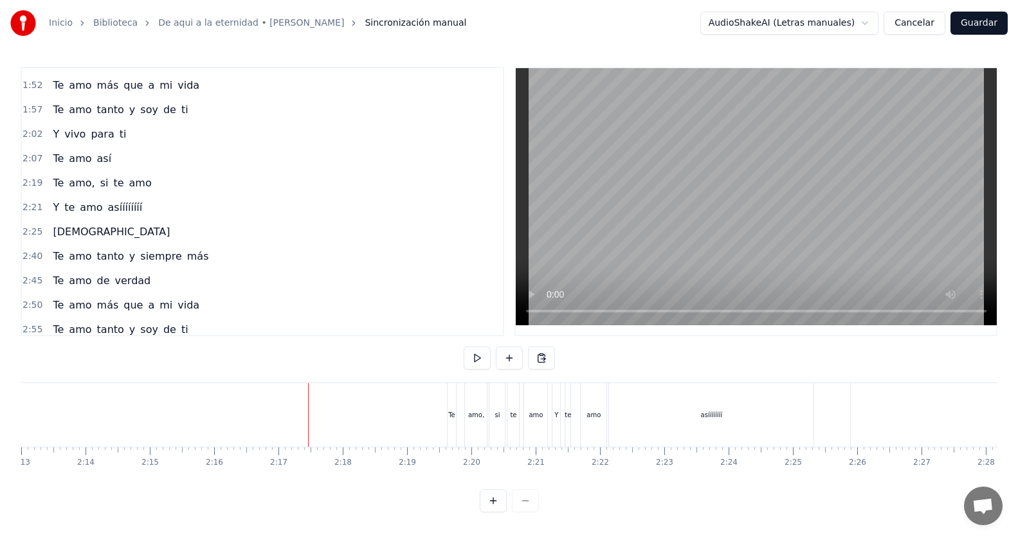
click at [112, 175] on span "te" at bounding box center [118, 182] width 13 height 15
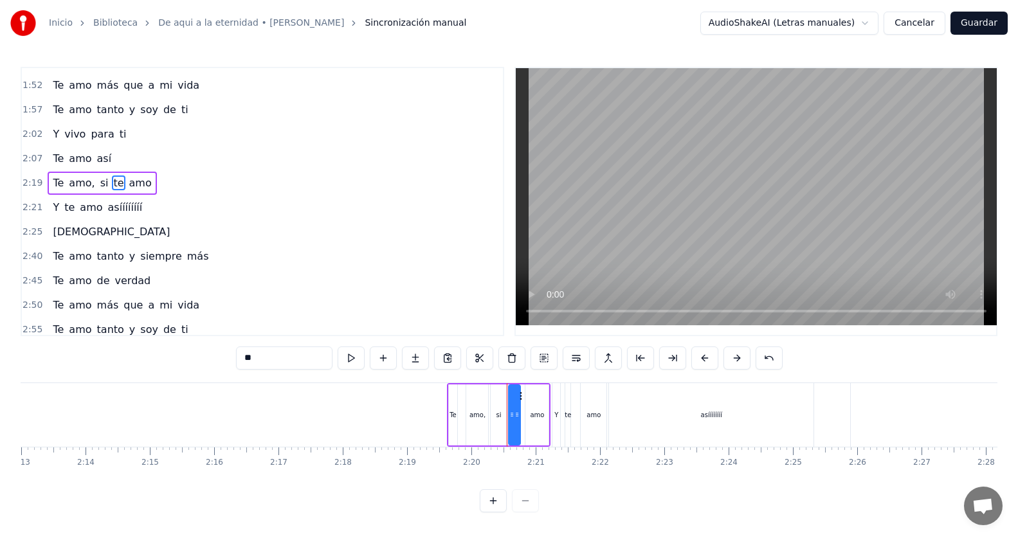
scroll to position [367, 0]
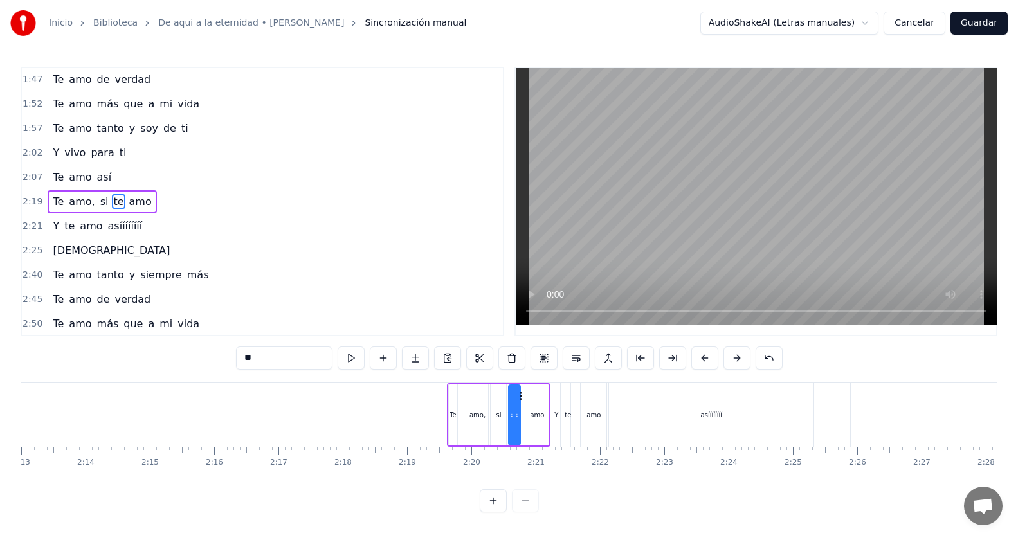
click at [157, 199] on div "2:19 Te amo, si te amo" at bounding box center [262, 202] width 481 height 24
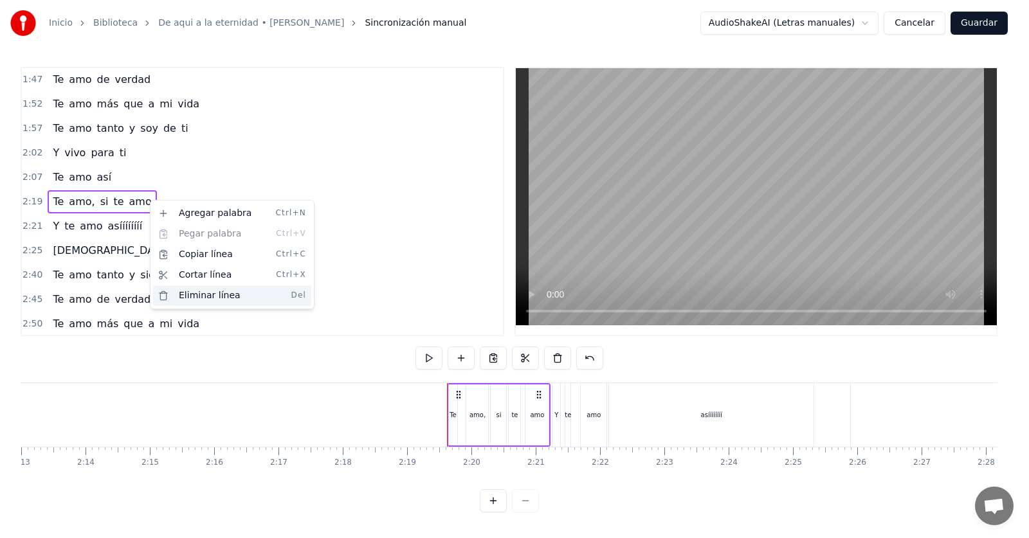
click at [196, 299] on div "Eliminar línea Del" at bounding box center [232, 295] width 158 height 21
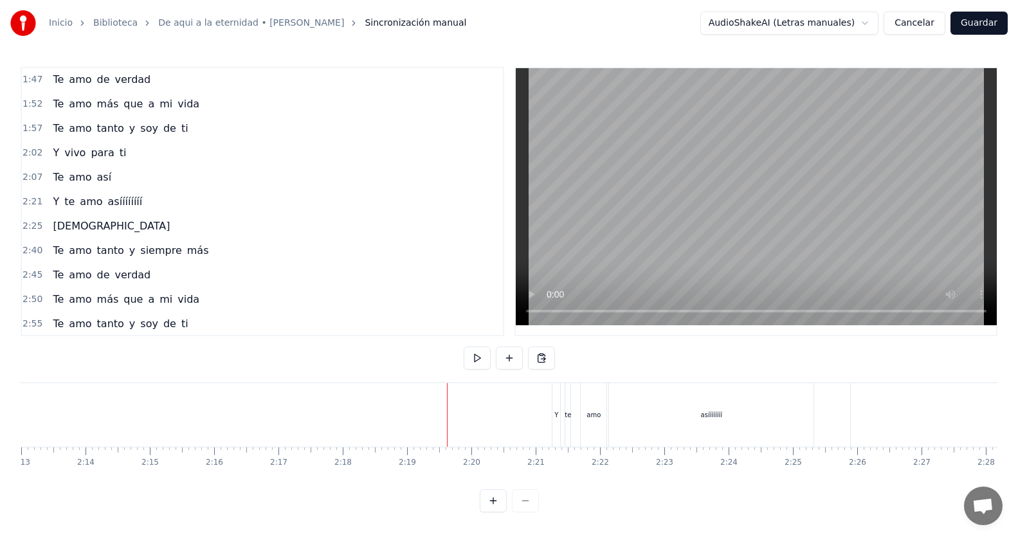
click at [138, 155] on div "2:02 Y vivo para ti" at bounding box center [262, 153] width 481 height 24
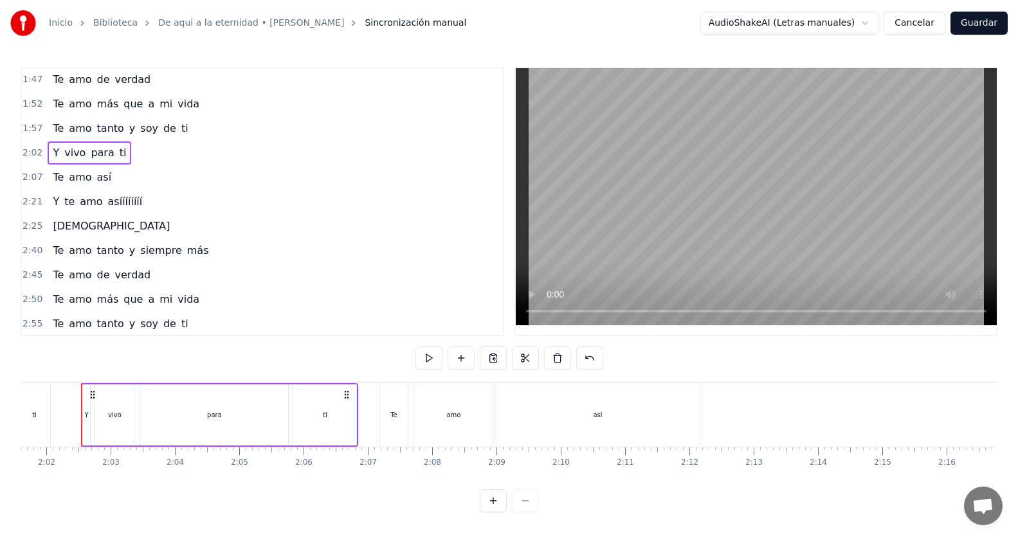
scroll to position [0, 7812]
click at [432, 355] on button at bounding box center [428, 357] width 27 height 23
click at [148, 152] on div "2:02 Y vivo para ti" at bounding box center [262, 153] width 481 height 24
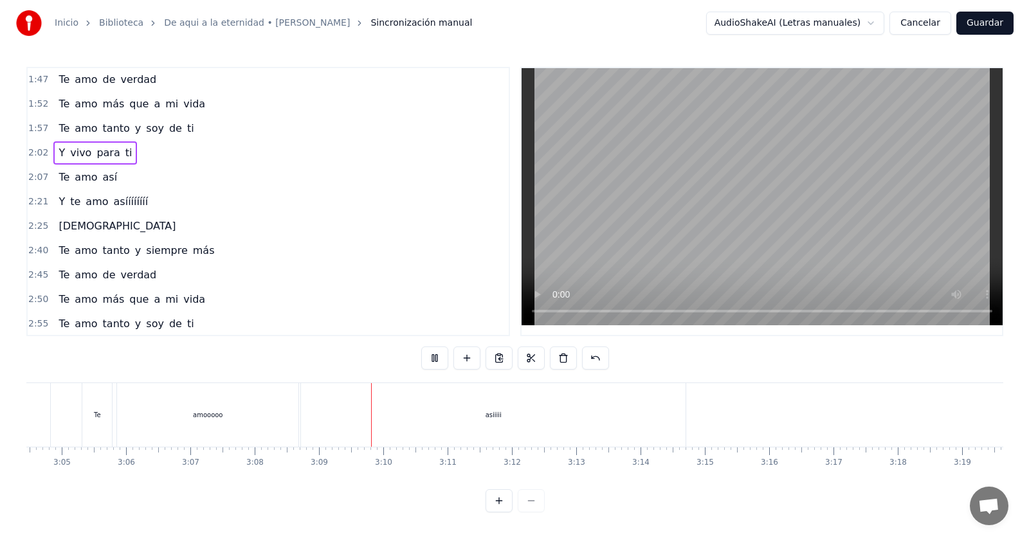
scroll to position [0, 12097]
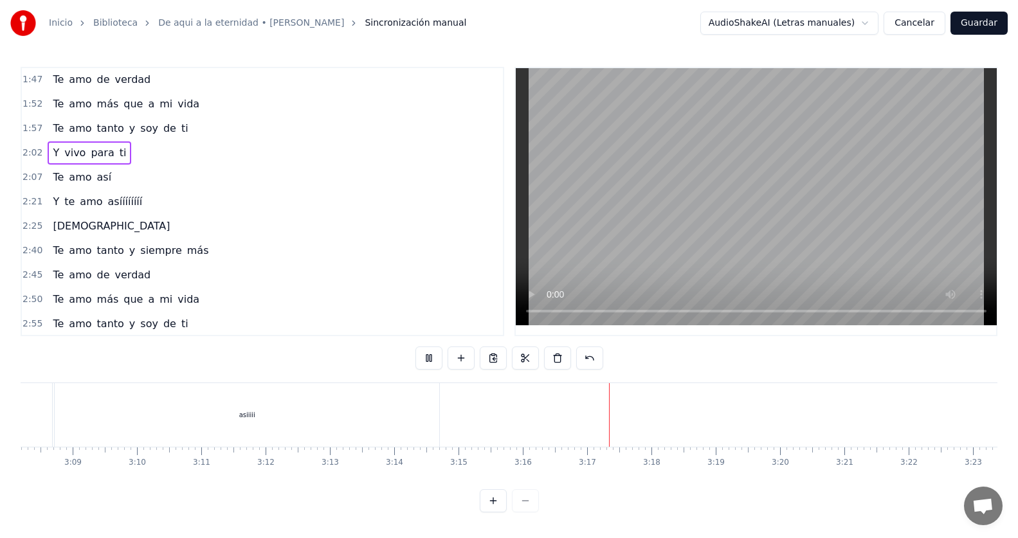
click at [989, 24] on button "Guardar" at bounding box center [978, 23] width 57 height 23
